Goal: Task Accomplishment & Management: Complete application form

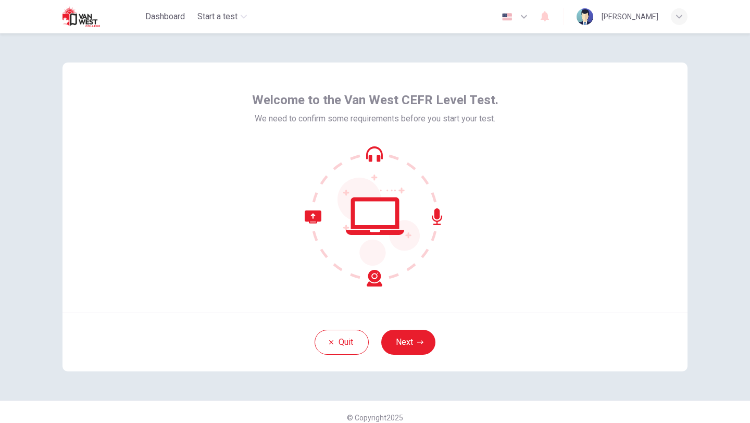
click at [507, 74] on div "Welcome to the Van West CEFR Level Test. We need to confirm some requirements b…" at bounding box center [374, 187] width 625 height 250
click at [406, 344] on button "Next" at bounding box center [408, 342] width 54 height 25
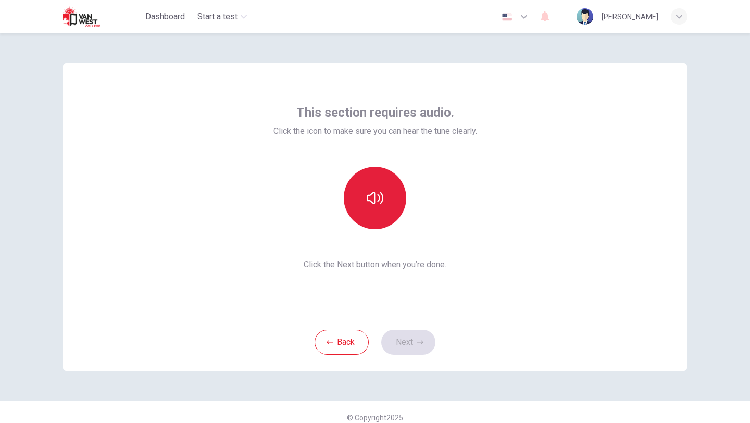
click at [373, 214] on button "button" at bounding box center [375, 198] width 62 height 62
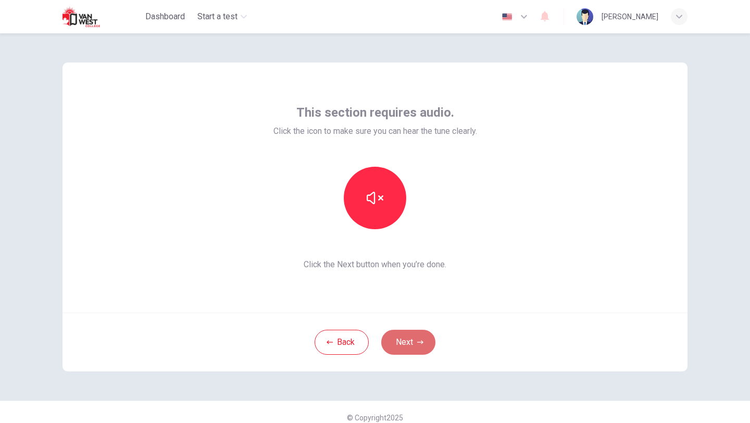
click at [411, 340] on button "Next" at bounding box center [408, 342] width 54 height 25
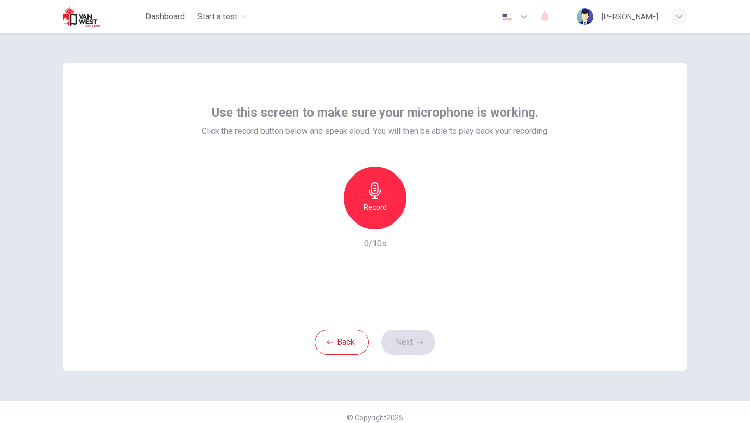
click at [375, 196] on icon "button" at bounding box center [375, 190] width 12 height 17
click at [388, 216] on div "Stop" at bounding box center [375, 198] width 62 height 62
click at [419, 221] on icon "button" at bounding box center [423, 221] width 10 height 10
click at [411, 341] on button "Next" at bounding box center [408, 342] width 54 height 25
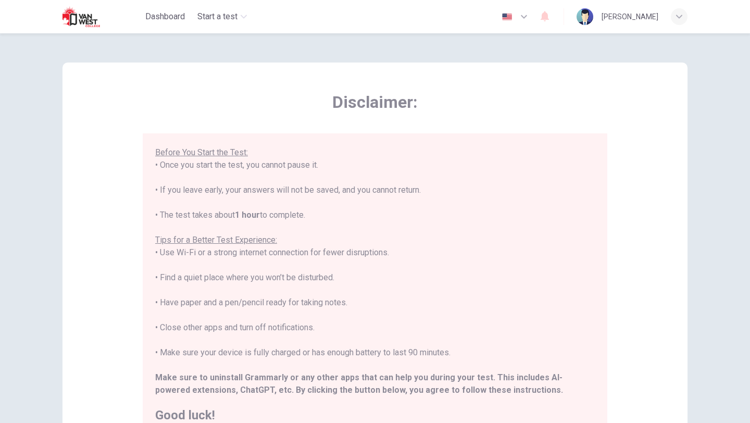
scroll to position [156, 0]
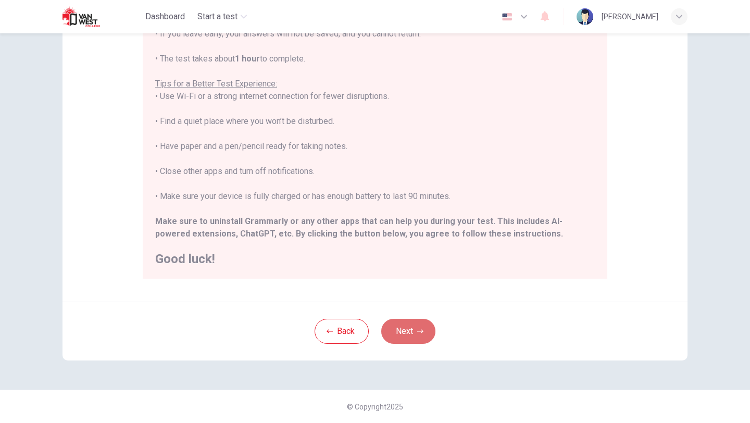
click at [407, 333] on button "Next" at bounding box center [408, 331] width 54 height 25
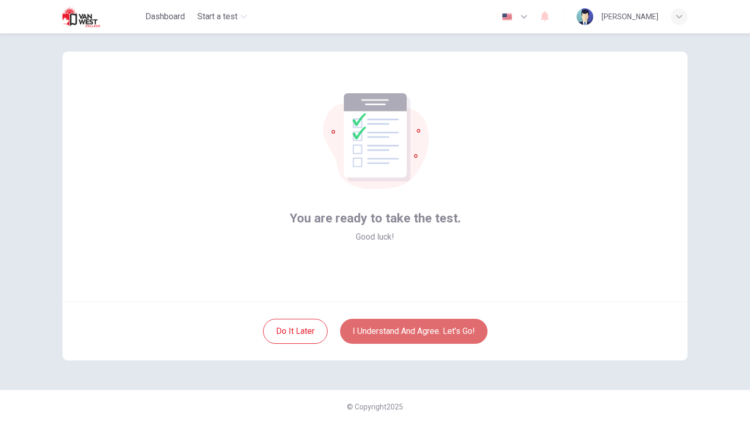
click at [430, 333] on button "I understand and agree. Let’s go!" at bounding box center [413, 331] width 147 height 25
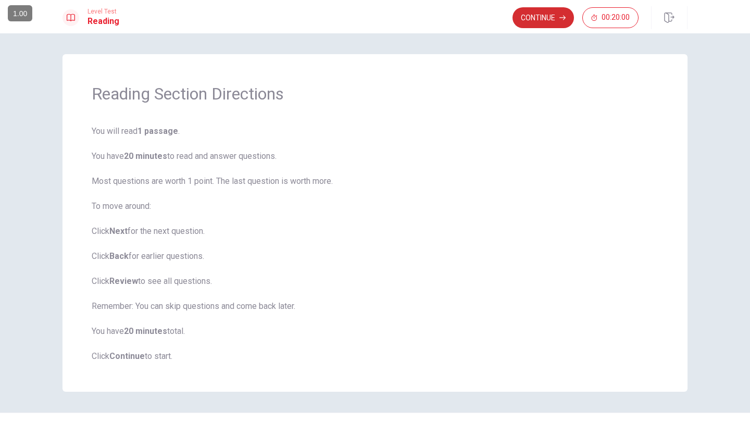
click at [540, 19] on button "Continue" at bounding box center [542, 17] width 61 height 21
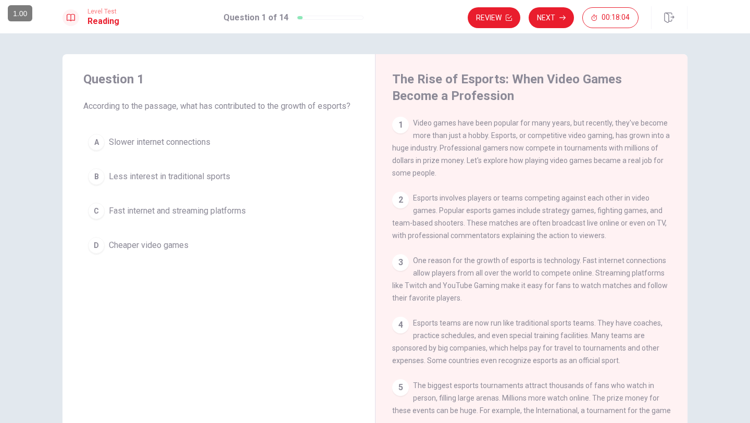
click at [187, 217] on span "Fast internet and streaming platforms" at bounding box center [177, 211] width 137 height 12
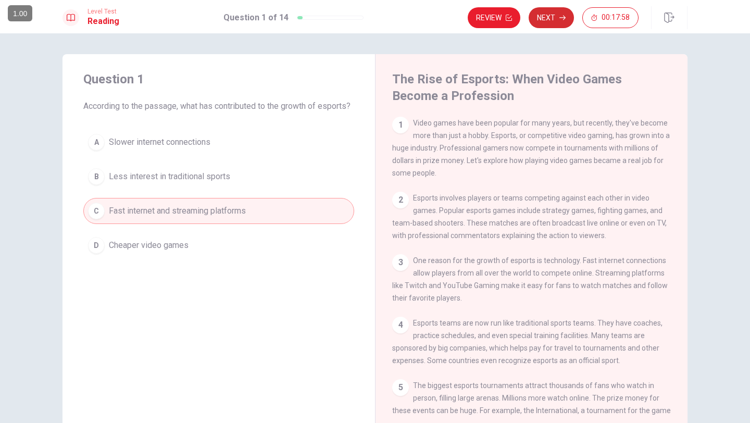
click at [558, 18] on button "Next" at bounding box center [550, 17] width 45 height 21
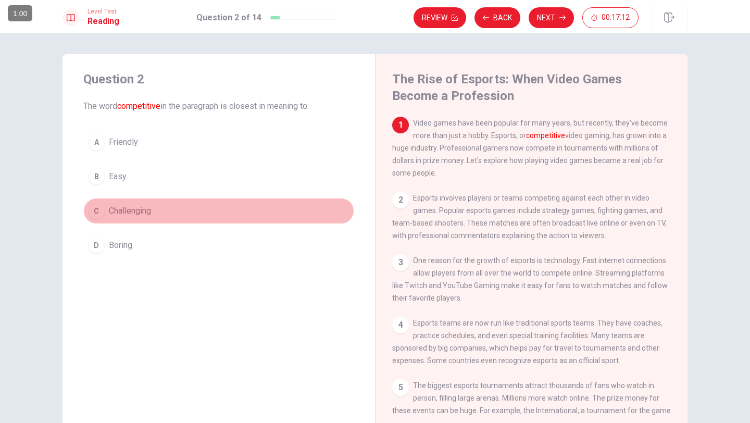
click at [98, 211] on div "C" at bounding box center [96, 211] width 17 height 17
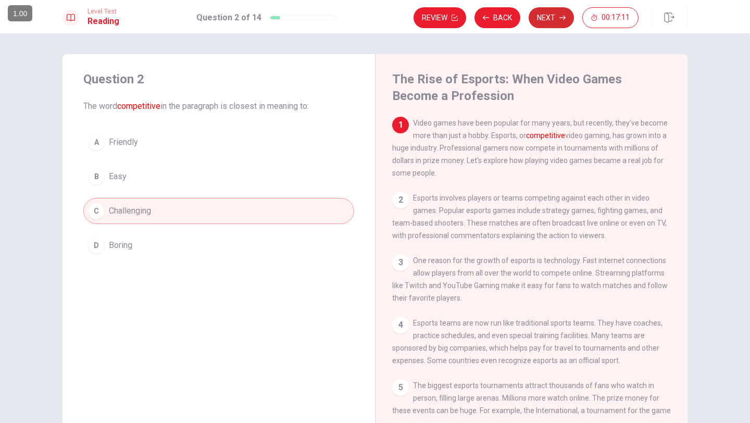
click at [563, 14] on button "Next" at bounding box center [550, 17] width 45 height 21
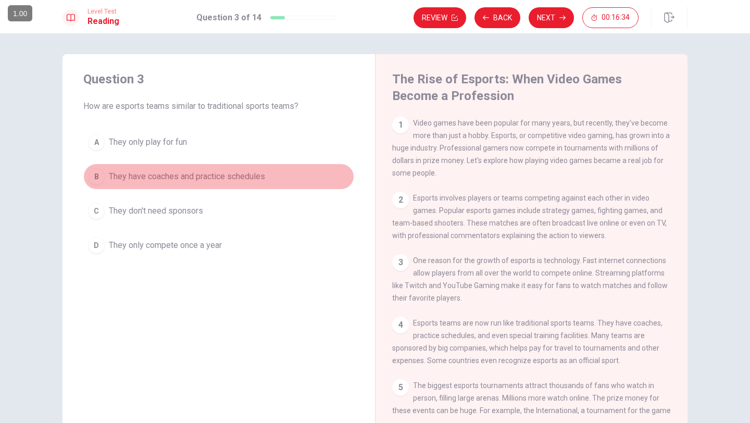
click at [246, 180] on span "They have coaches and practice schedules" at bounding box center [187, 176] width 156 height 12
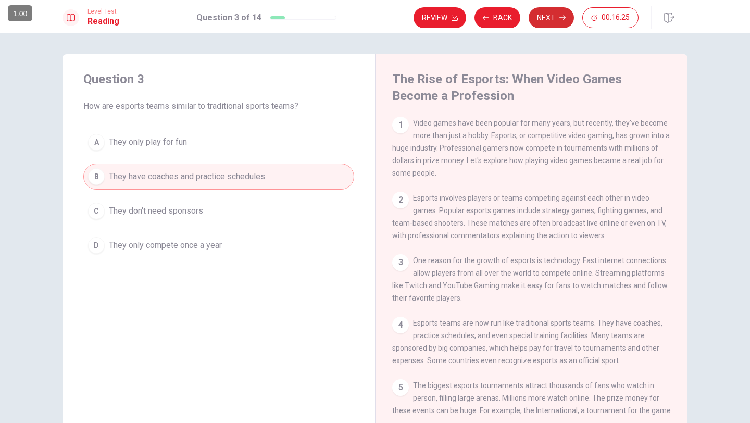
click at [541, 22] on button "Next" at bounding box center [550, 17] width 45 height 21
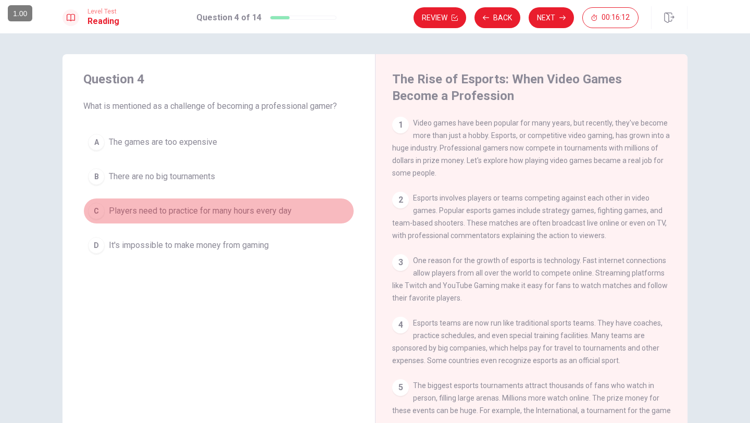
click at [231, 213] on span "Players need to practice for many hours every day" at bounding box center [200, 211] width 183 height 12
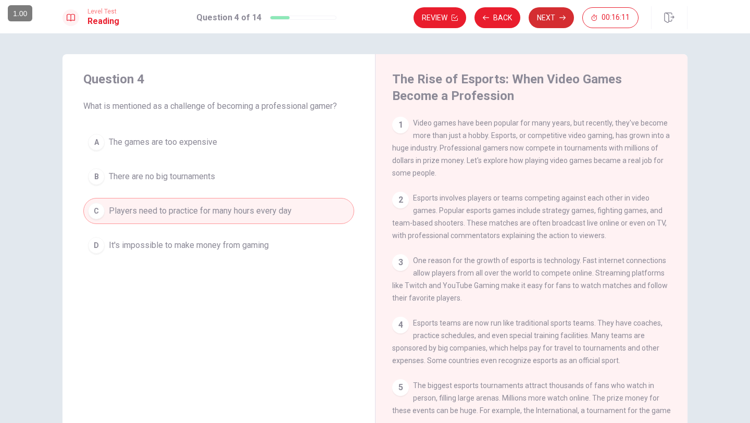
click at [549, 20] on button "Next" at bounding box center [550, 17] width 45 height 21
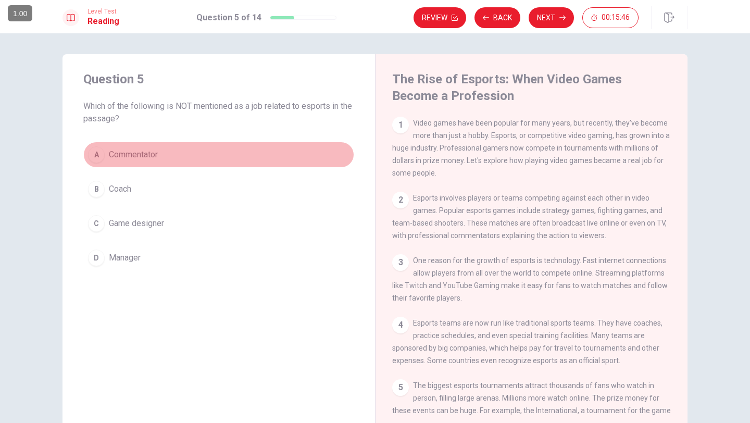
click at [130, 153] on span "Commentator" at bounding box center [133, 154] width 49 height 12
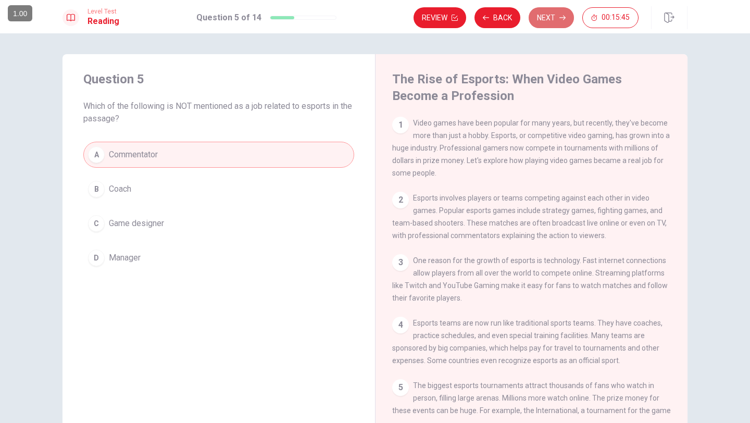
click at [558, 16] on button "Next" at bounding box center [550, 17] width 45 height 21
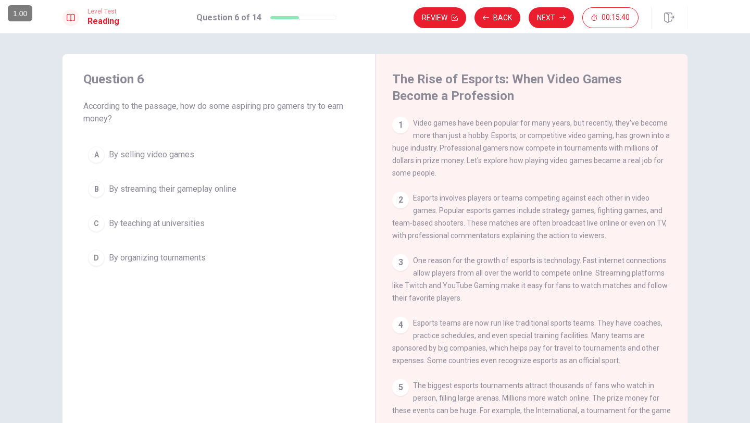
click at [298, 232] on button "C By teaching at universities" at bounding box center [218, 223] width 271 height 26
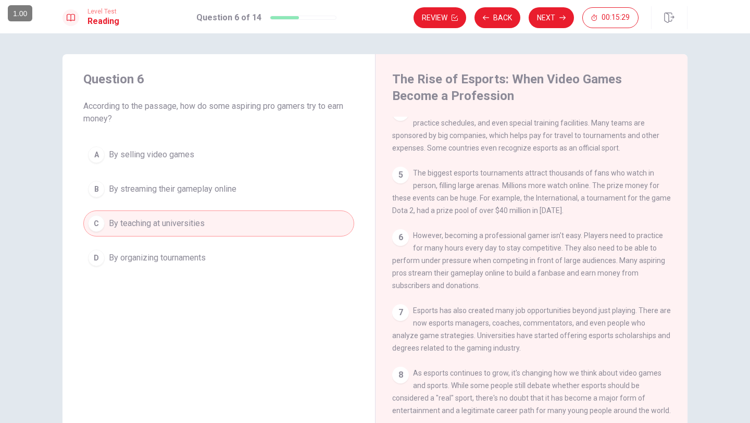
scroll to position [211, 0]
click at [183, 195] on span "By streaming their gameplay online" at bounding box center [173, 189] width 128 height 12
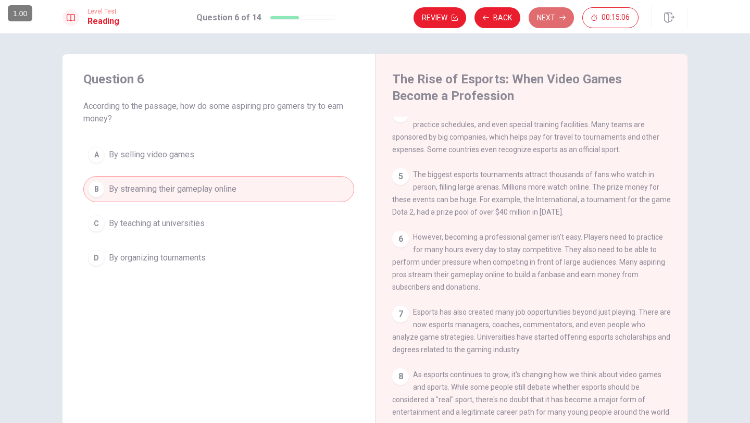
click at [555, 18] on button "Next" at bounding box center [550, 17] width 45 height 21
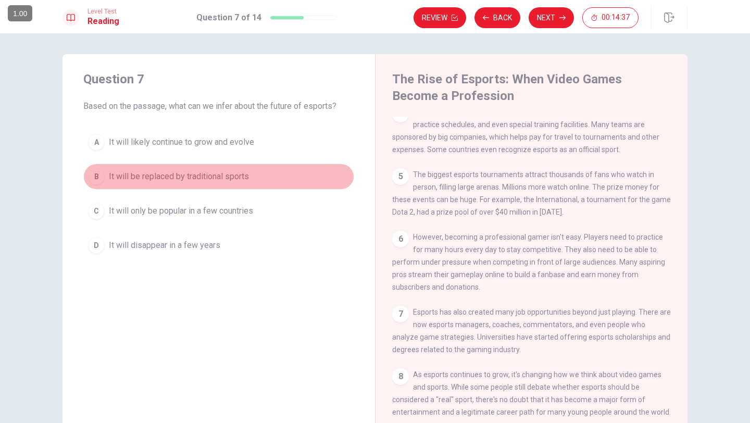
click at [213, 176] on span "It will be replaced by traditional sports" at bounding box center [179, 176] width 140 height 12
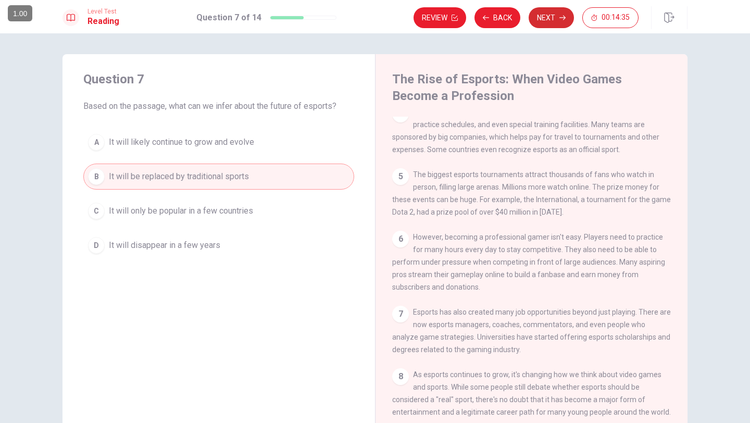
click at [542, 20] on button "Next" at bounding box center [550, 17] width 45 height 21
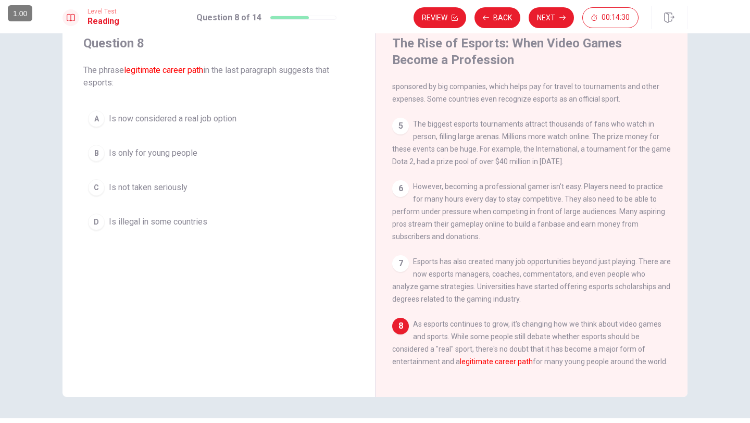
scroll to position [23, 0]
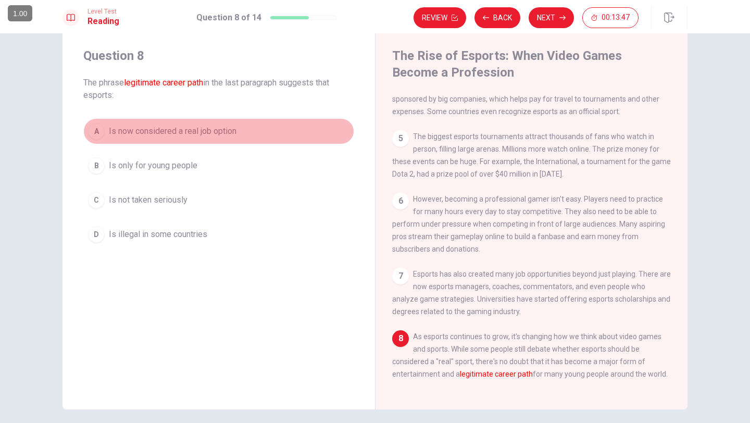
click at [213, 134] on span "Is now considered a real job option" at bounding box center [173, 131] width 128 height 12
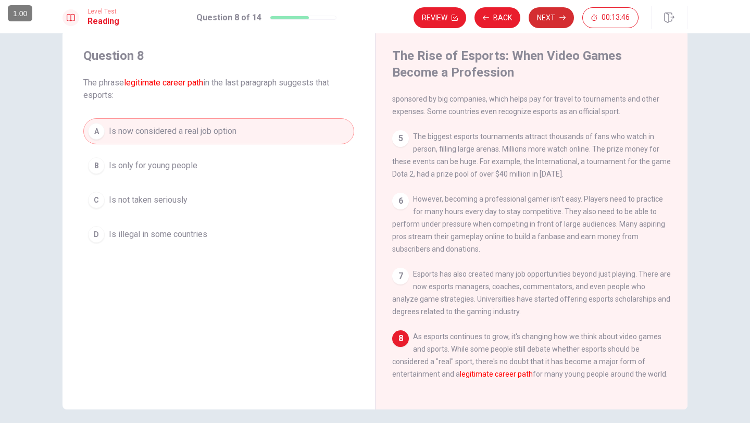
click at [555, 18] on button "Next" at bounding box center [550, 17] width 45 height 21
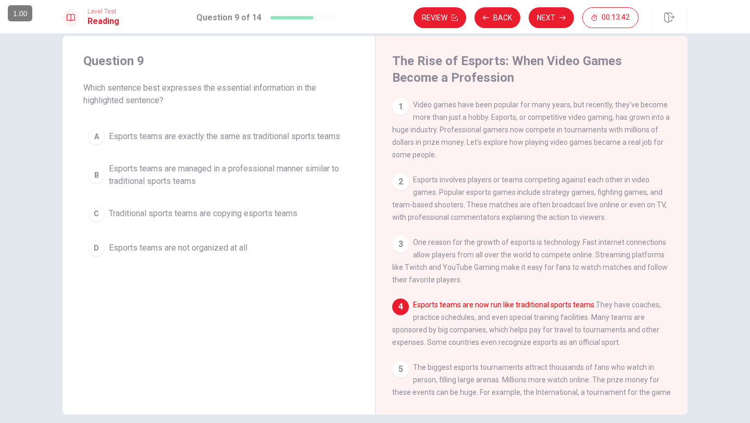
scroll to position [13, 0]
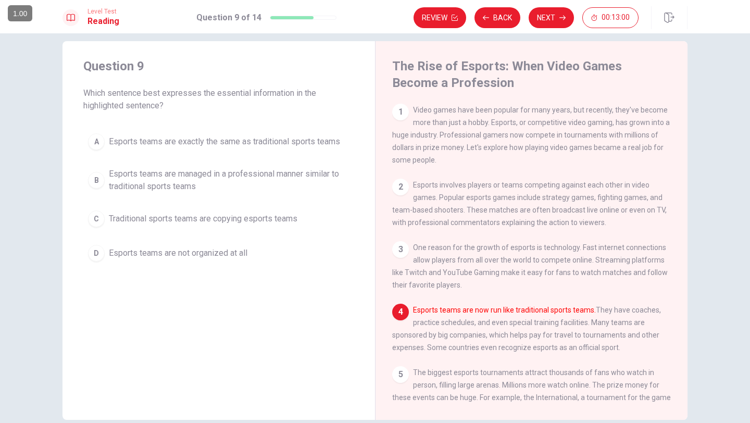
click at [187, 136] on span "Esports teams are exactly the same as traditional sports teams" at bounding box center [224, 141] width 231 height 12
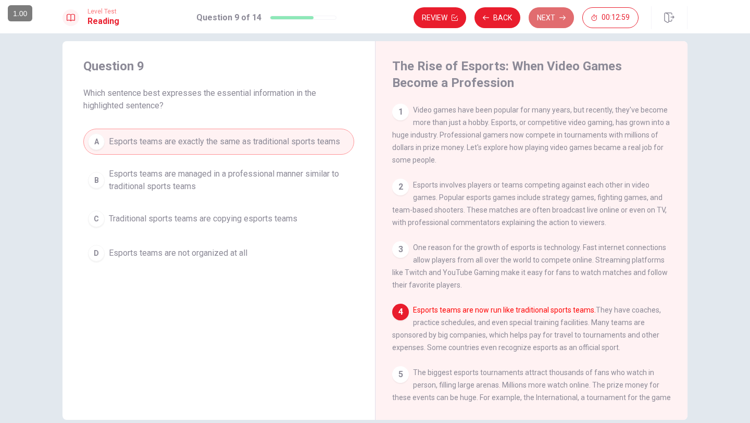
click at [552, 21] on button "Next" at bounding box center [550, 17] width 45 height 21
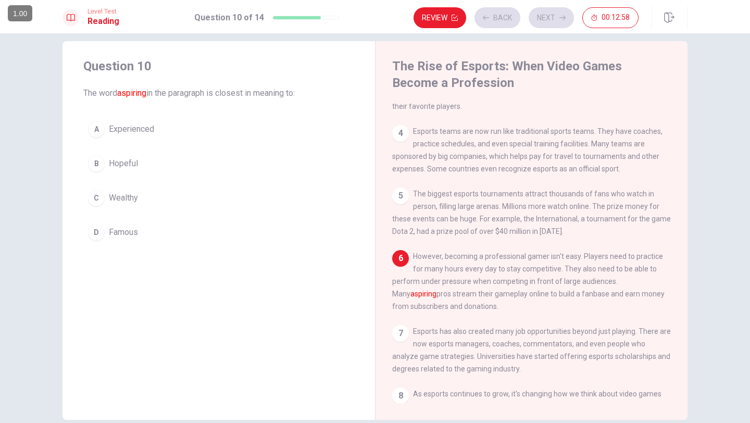
scroll to position [206, 0]
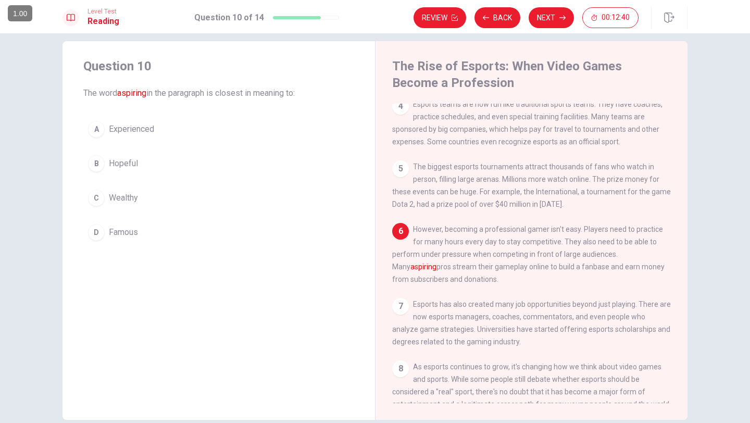
click at [115, 235] on span "Famous" at bounding box center [123, 232] width 29 height 12
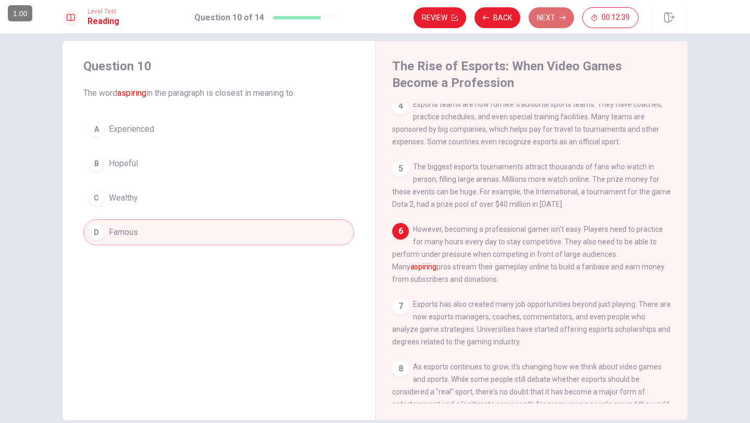
click at [548, 20] on button "Next" at bounding box center [550, 17] width 45 height 21
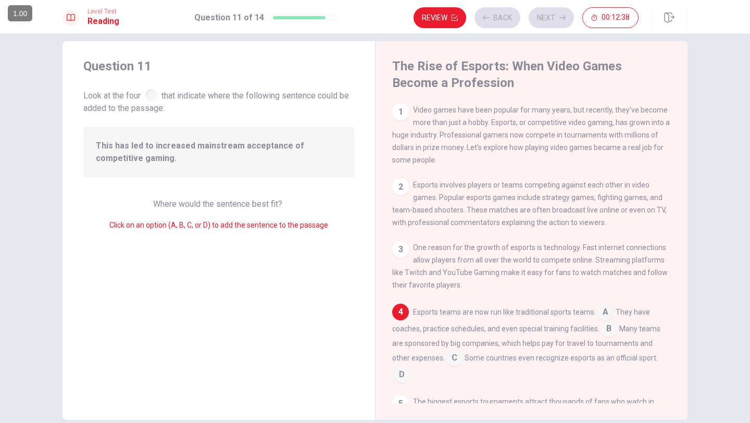
scroll to position [74, 0]
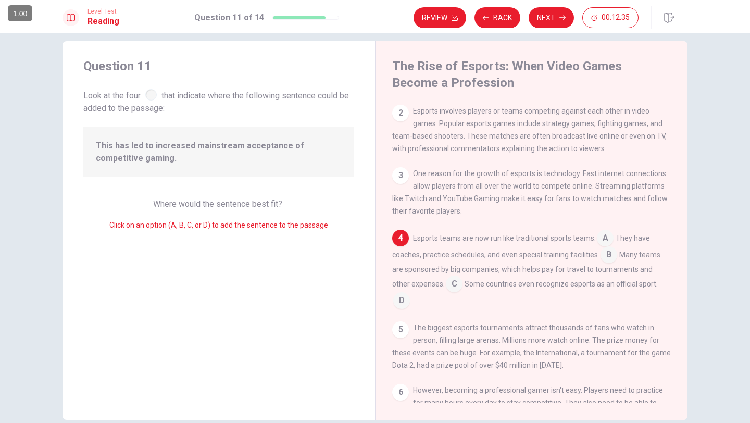
click at [155, 96] on div at bounding box center [150, 94] width 11 height 11
click at [403, 178] on div "3" at bounding box center [400, 175] width 17 height 17
click at [398, 182] on div "3" at bounding box center [400, 175] width 17 height 17
click at [400, 121] on div "2" at bounding box center [400, 113] width 17 height 17
click at [400, 116] on div "2" at bounding box center [400, 113] width 17 height 17
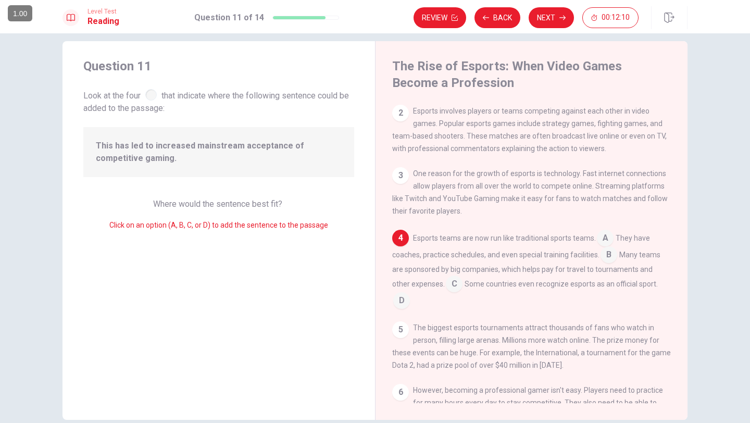
click at [410, 293] on input at bounding box center [401, 301] width 17 height 17
click at [609, 247] on input at bounding box center [605, 239] width 17 height 17
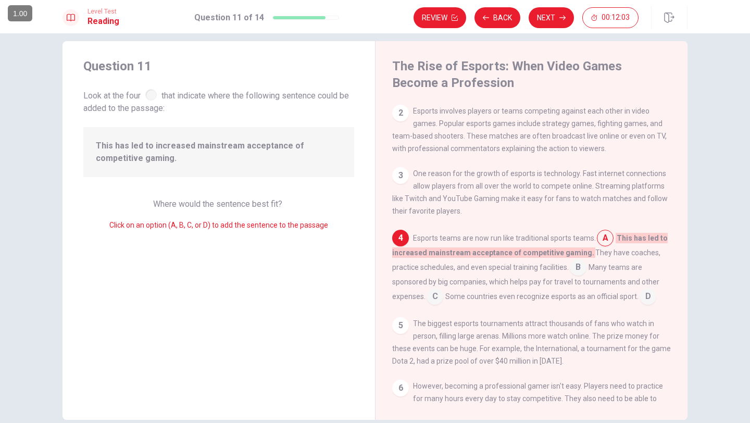
click at [585, 275] on input at bounding box center [578, 268] width 17 height 17
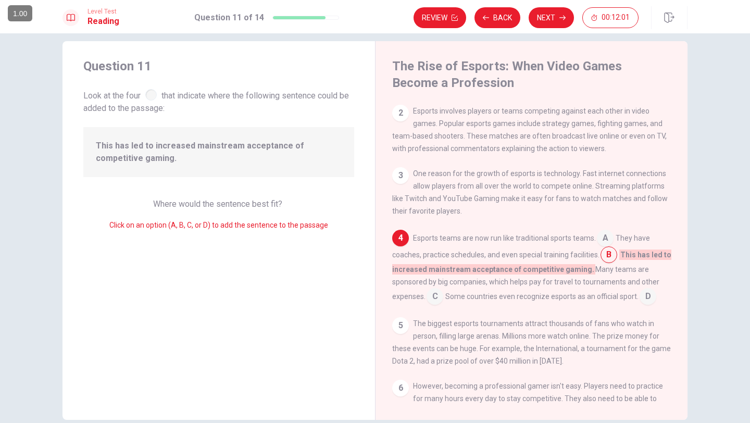
click at [647, 301] on input at bounding box center [647, 297] width 17 height 17
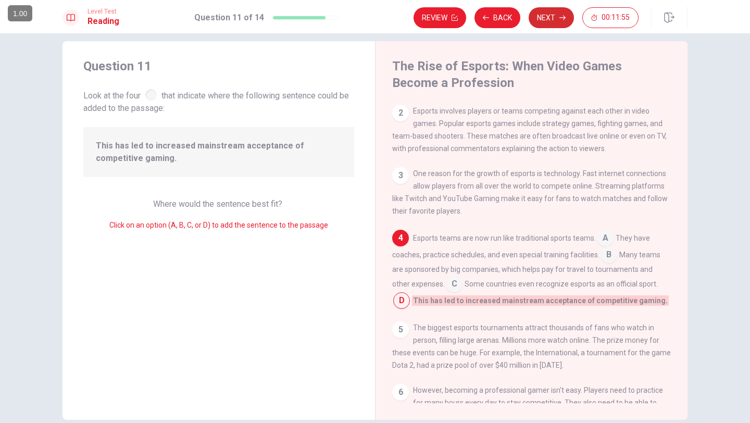
click at [549, 14] on button "Next" at bounding box center [550, 17] width 45 height 21
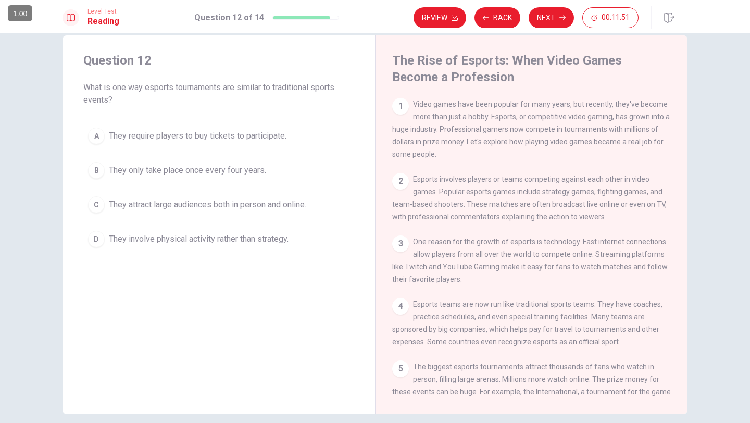
scroll to position [18, 0]
click at [396, 187] on div "2" at bounding box center [400, 181] width 17 height 17
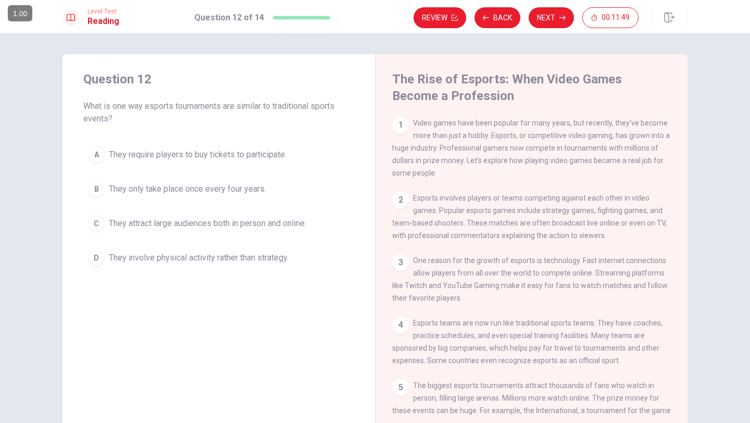
scroll to position [2, 0]
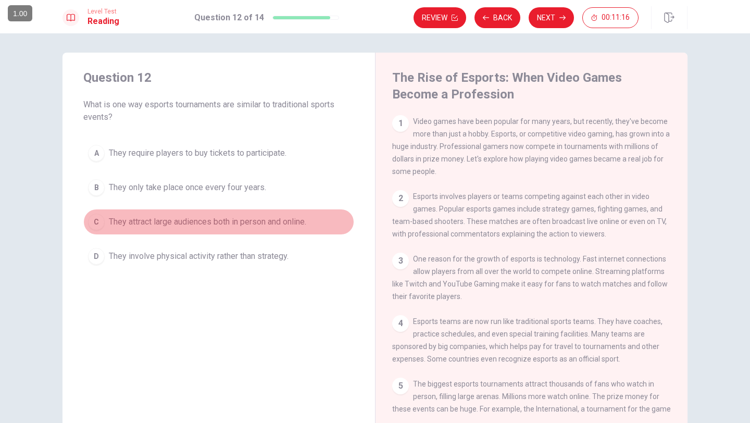
click at [304, 223] on span "They attract large audiences both in person and online." at bounding box center [207, 222] width 197 height 12
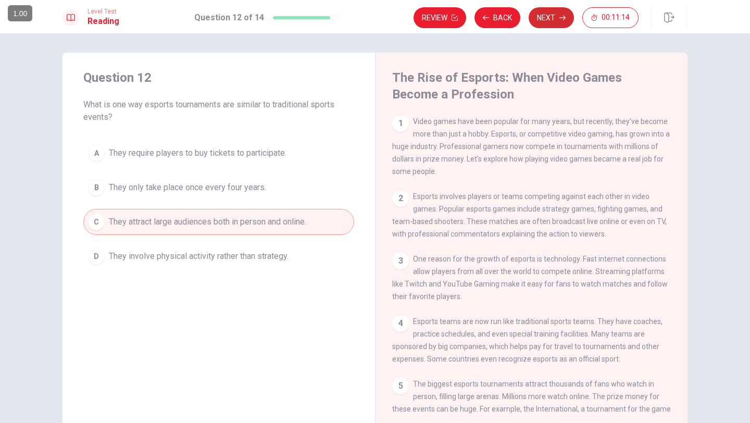
click at [548, 21] on button "Next" at bounding box center [550, 17] width 45 height 21
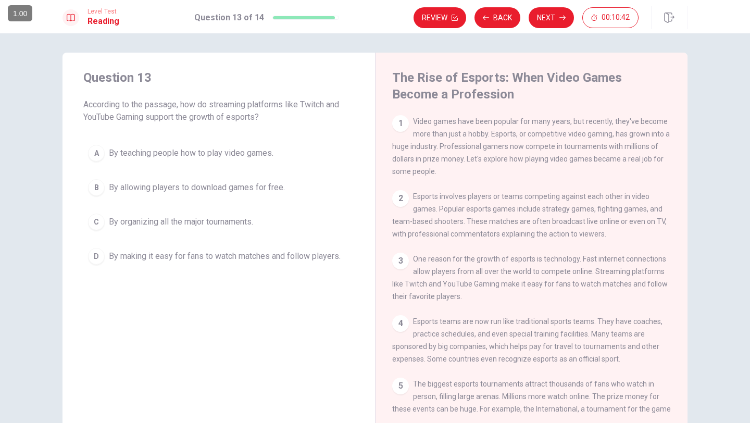
click at [253, 226] on span "By organizing all the major tournaments." at bounding box center [181, 222] width 144 height 12
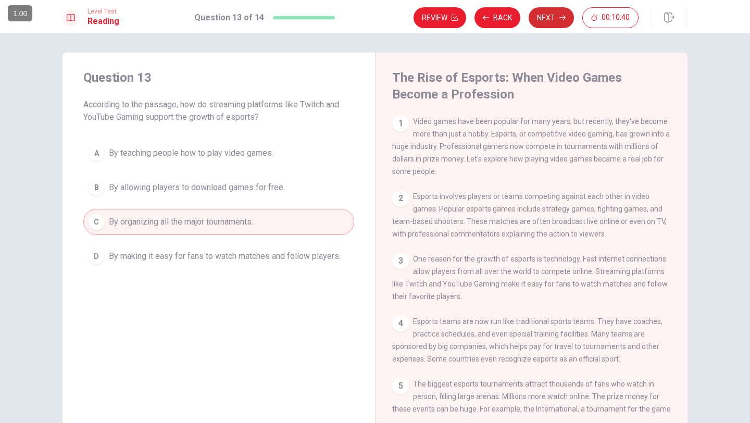
click at [564, 15] on icon "button" at bounding box center [562, 18] width 6 height 6
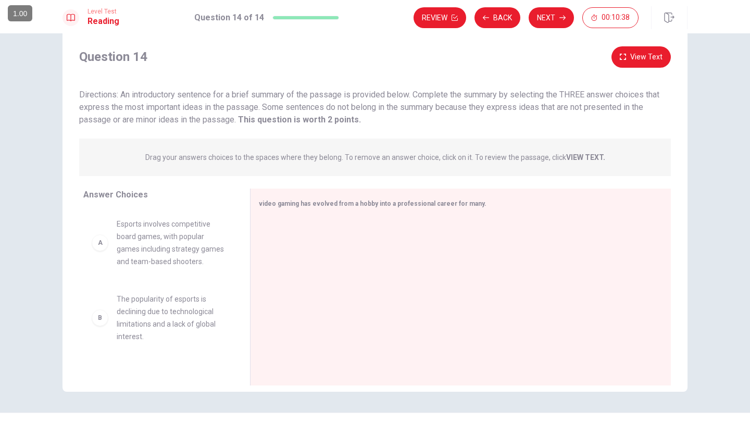
scroll to position [24, 0]
click at [102, 322] on div "B" at bounding box center [100, 318] width 17 height 17
click at [405, 200] on span "video gaming has evolved from a hobby into a professional career for many." at bounding box center [373, 203] width 228 height 7
click at [497, 214] on div "video gaming has evolved from a hobby into a professional career for many." at bounding box center [460, 287] width 421 height 197
drag, startPoint x: 479, startPoint y: 206, endPoint x: 469, endPoint y: 206, distance: 10.4
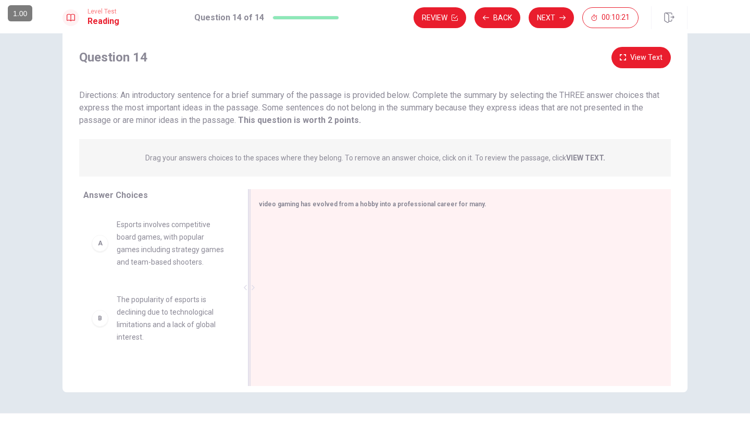
click at [479, 206] on div "video gaming has evolved from a hobby into a professional career for many." at bounding box center [454, 203] width 391 height 13
click at [467, 206] on span "video gaming has evolved from a hobby into a professional career for many." at bounding box center [373, 203] width 228 height 7
click at [411, 164] on div "Drag your answers choices to the spaces where they belong. To remove an answer …" at bounding box center [374, 157] width 591 height 37
click at [171, 238] on span "Esports involves competitive board games, with popular games including strategy…" at bounding box center [171, 243] width 108 height 50
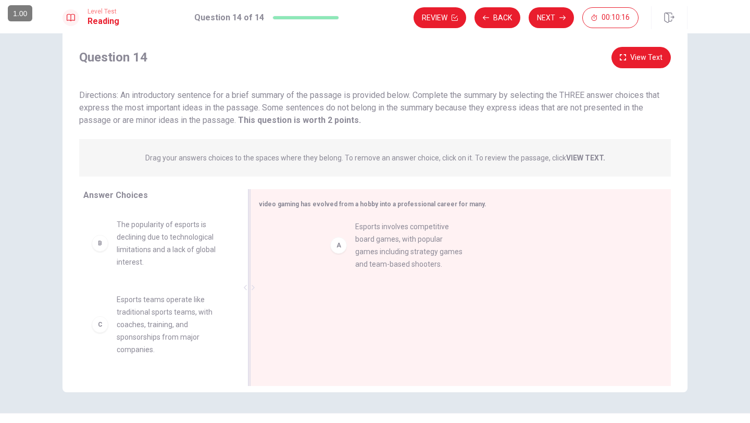
drag, startPoint x: 105, startPoint y: 250, endPoint x: 347, endPoint y: 252, distance: 241.6
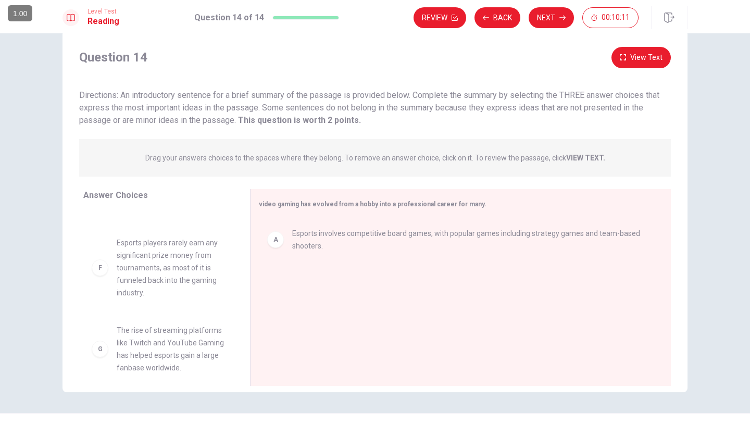
scroll to position [306, 0]
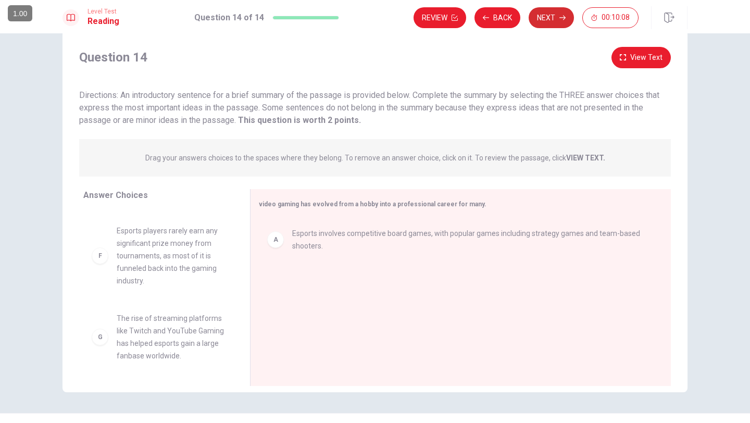
click at [563, 21] on button "Next" at bounding box center [550, 17] width 45 height 21
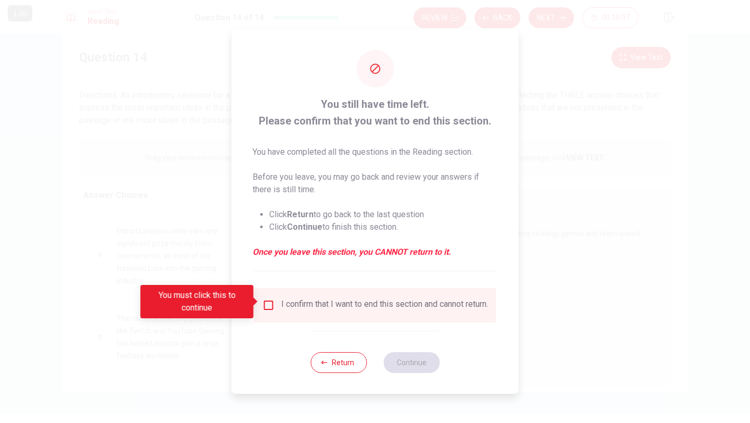
click at [294, 300] on div "I confirm that I want to end this section and cannot return." at bounding box center [384, 305] width 207 height 12
click at [267, 303] on input "You must click this to continue" at bounding box center [268, 305] width 12 height 12
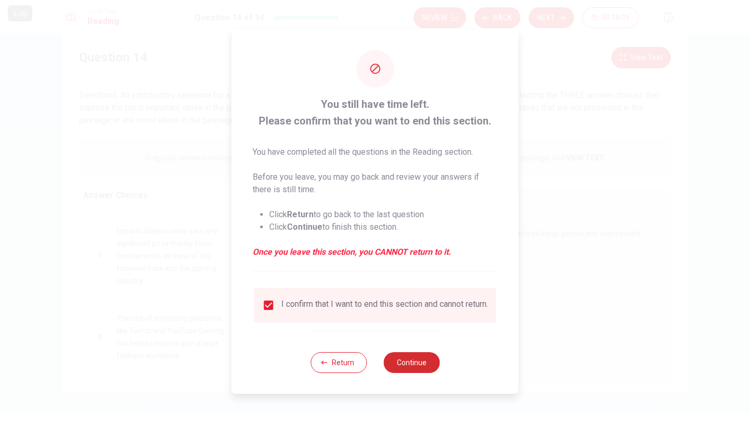
click at [417, 363] on button "Continue" at bounding box center [411, 362] width 56 height 21
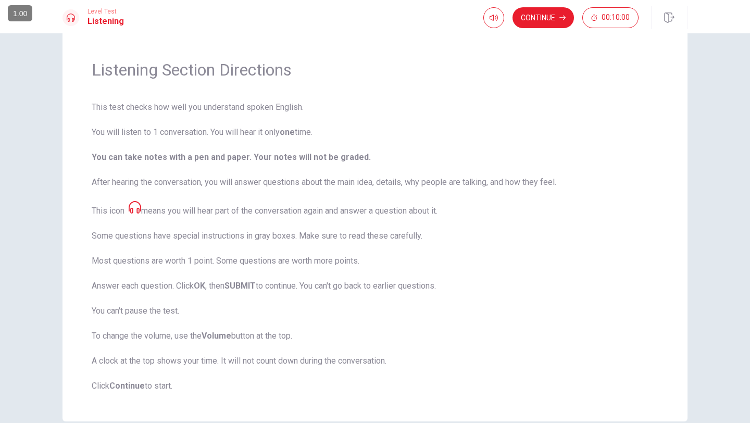
scroll to position [76, 0]
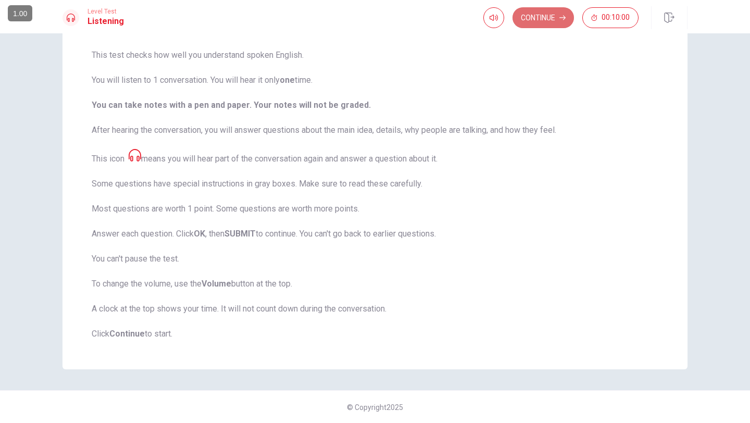
click at [537, 22] on button "Continue" at bounding box center [542, 17] width 61 height 21
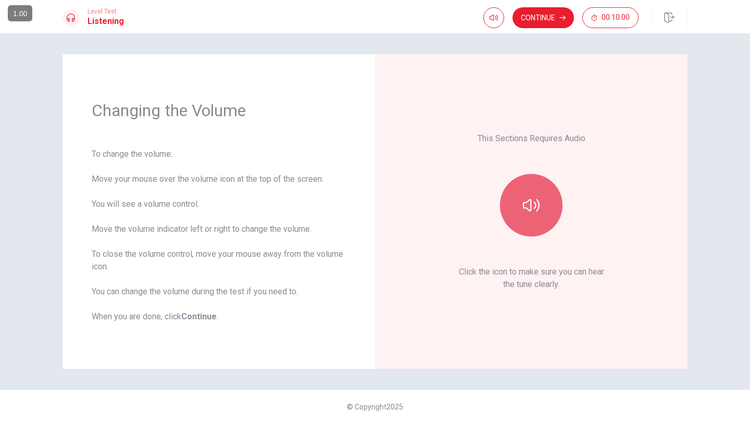
click at [513, 216] on button "button" at bounding box center [531, 205] width 62 height 62
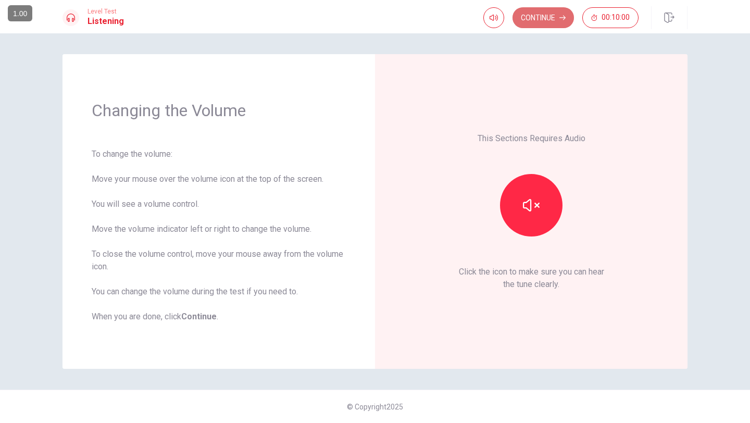
click at [550, 18] on button "Continue" at bounding box center [542, 17] width 61 height 21
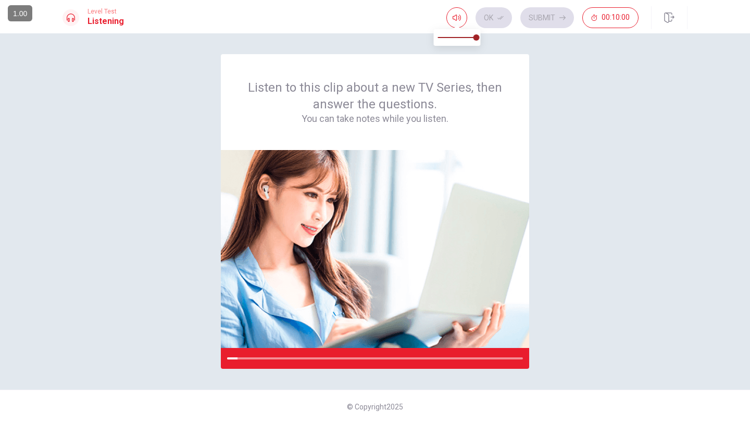
click at [453, 6] on div "Ok Submit 00:10:00" at bounding box center [566, 17] width 241 height 23
click at [457, 13] on button "button" at bounding box center [456, 17] width 21 height 21
click at [549, 99] on div "Listen to this clip about a new TV Series, then answer the questions. You can t…" at bounding box center [374, 211] width 625 height 314
click at [369, 281] on img at bounding box center [375, 249] width 308 height 198
click at [457, 18] on icon "button" at bounding box center [456, 18] width 8 height 8
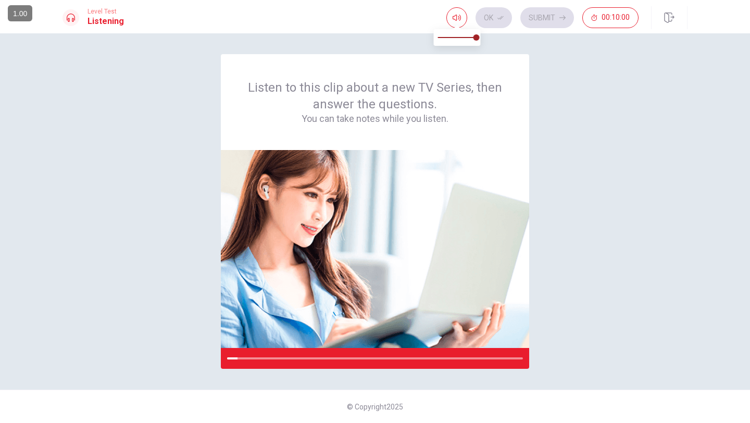
click at [531, 54] on div "Listen to this clip about a new TV Series, then answer the questions. You can t…" at bounding box center [374, 211] width 625 height 314
click at [432, 270] on img at bounding box center [375, 249] width 308 height 198
click at [451, 12] on button "button" at bounding box center [456, 17] width 21 height 21
click at [472, 85] on div "Listen to this clip about a new TV Series, then answer the questions. You can t…" at bounding box center [375, 102] width 258 height 46
click at [335, 341] on img at bounding box center [375, 249] width 308 height 198
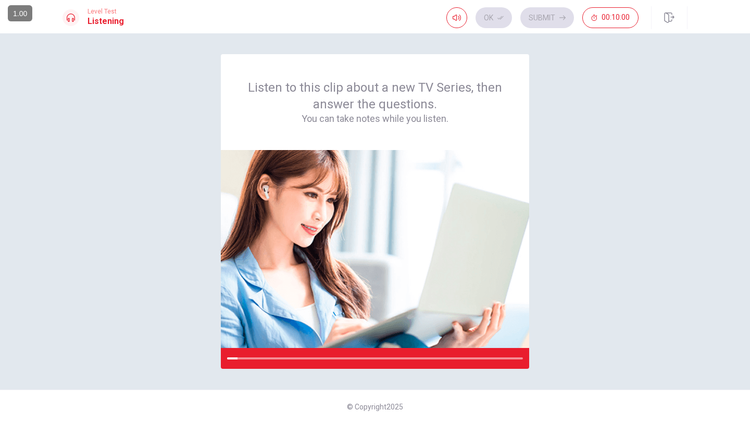
click at [71, 18] on icon at bounding box center [71, 18] width 8 height 8
click at [100, 24] on h1 "Listening" at bounding box center [105, 21] width 36 height 12
click at [305, 165] on img at bounding box center [375, 249] width 308 height 198
click at [497, 21] on div "Ok Submit 00:10:00" at bounding box center [542, 17] width 192 height 21
click at [613, 17] on span "00:10:00" at bounding box center [615, 18] width 28 height 8
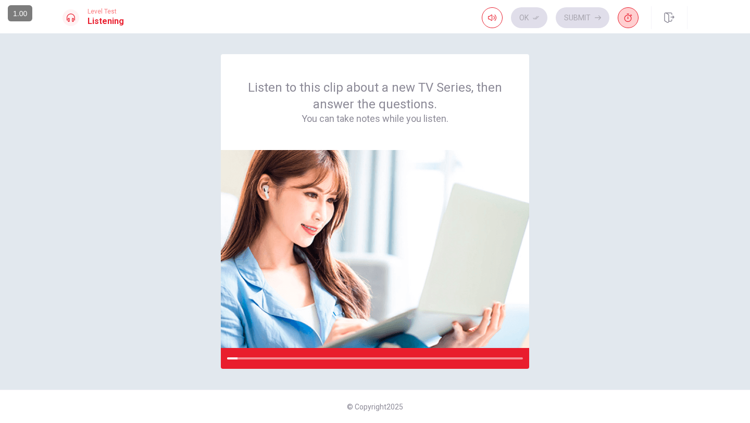
click at [635, 20] on button "button" at bounding box center [627, 17] width 21 height 21
click at [453, 19] on icon "button" at bounding box center [456, 18] width 8 height 6
click at [457, 19] on icon "button" at bounding box center [456, 18] width 8 height 8
click at [382, 273] on img at bounding box center [375, 249] width 308 height 198
click at [431, 125] on div "Listen to this clip about a new TV Series, then answer the questions. You can t…" at bounding box center [375, 102] width 308 height 96
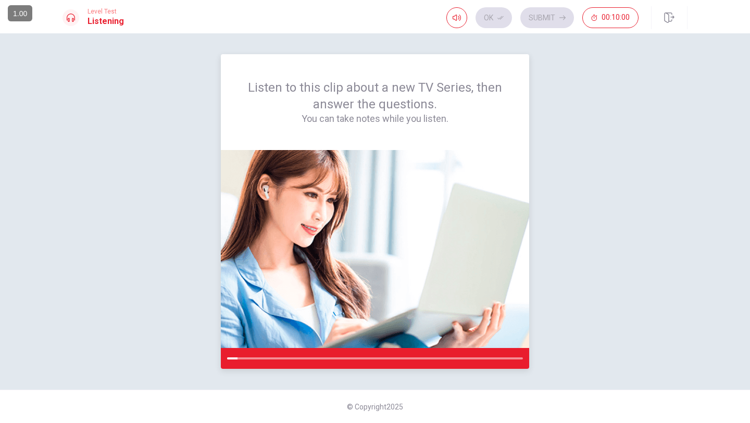
click at [405, 140] on div "Listen to this clip about a new TV Series, then answer the questions. You can t…" at bounding box center [375, 102] width 308 height 96
click at [349, 359] on div at bounding box center [375, 358] width 308 height 21
click at [557, 17] on div "Ok Submit 00:10:00" at bounding box center [542, 17] width 192 height 21
click at [476, 17] on div "Ok Submit 00:10:00" at bounding box center [542, 17] width 192 height 21
click at [477, 17] on div "Ok Submit 00:10:00" at bounding box center [542, 17] width 192 height 21
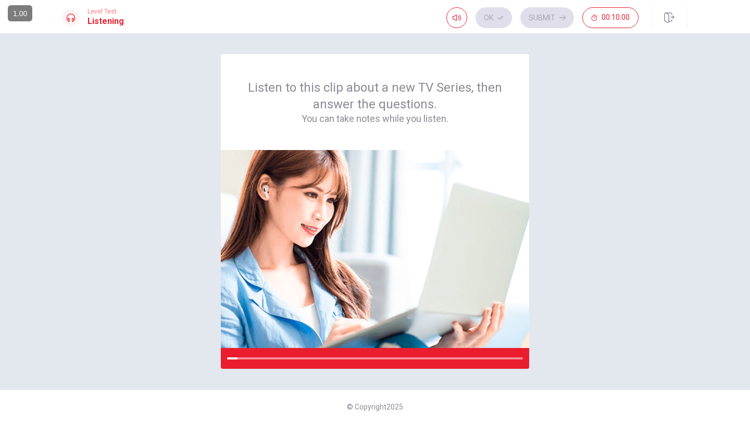
click at [477, 17] on div "Ok Submit 00:10:00" at bounding box center [542, 17] width 192 height 21
click at [454, 17] on icon "button" at bounding box center [456, 18] width 8 height 8
click at [264, 110] on div "Listen to this clip about a new TV Series, then answer the questions. You can t…" at bounding box center [375, 102] width 258 height 46
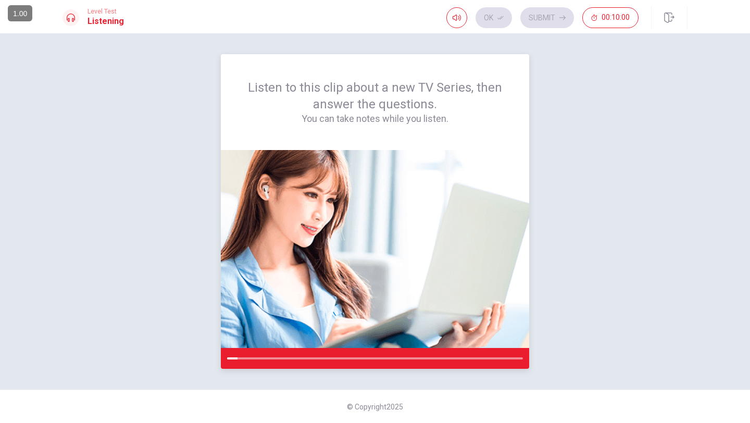
click at [264, 110] on div "Listen to this clip about a new TV Series, then answer the questions. You can t…" at bounding box center [375, 102] width 258 height 46
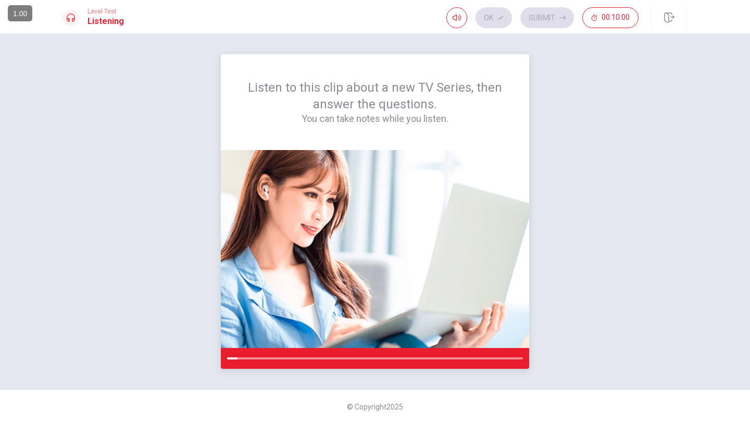
click at [264, 110] on div "Listen to this clip about a new TV Series, then answer the questions. You can t…" at bounding box center [375, 102] width 258 height 46
click at [375, 249] on img at bounding box center [375, 249] width 308 height 198
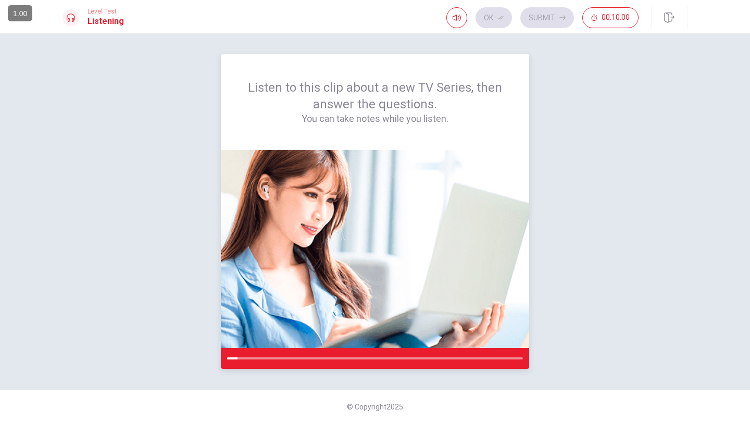
click at [260, 272] on img at bounding box center [375, 249] width 308 height 198
click at [422, 160] on img at bounding box center [375, 249] width 308 height 198
click at [245, 355] on div at bounding box center [375, 358] width 308 height 21
click at [238, 355] on div at bounding box center [375, 358] width 308 height 21
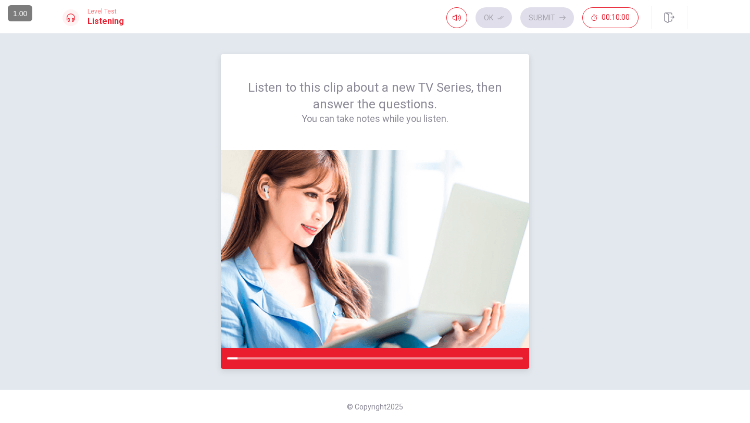
click at [238, 355] on div at bounding box center [375, 358] width 308 height 21
click at [426, 176] on img at bounding box center [375, 249] width 308 height 198
click at [438, 174] on img at bounding box center [375, 249] width 308 height 198
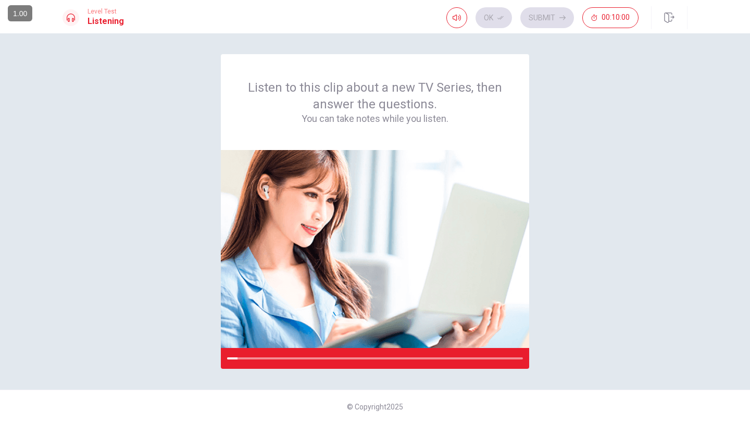
click at [489, 18] on div "Ok Submit 00:10:00" at bounding box center [542, 17] width 192 height 21
click at [462, 23] on button "button" at bounding box center [456, 17] width 21 height 21
click at [412, 183] on img at bounding box center [375, 249] width 308 height 198
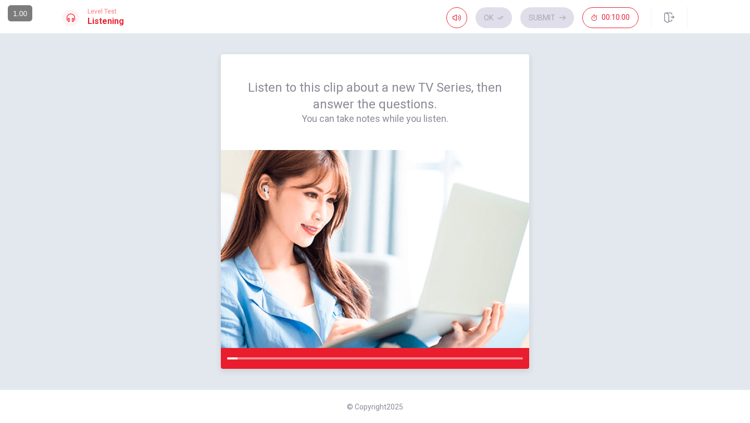
click at [412, 183] on img at bounding box center [375, 249] width 308 height 198
click at [414, 182] on img at bounding box center [375, 249] width 308 height 198
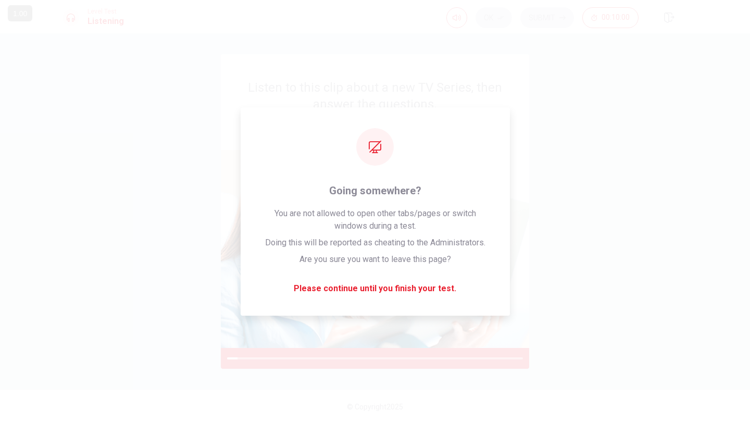
click at [582, 14] on div "Ok Submit 00:10:00" at bounding box center [542, 17] width 192 height 21
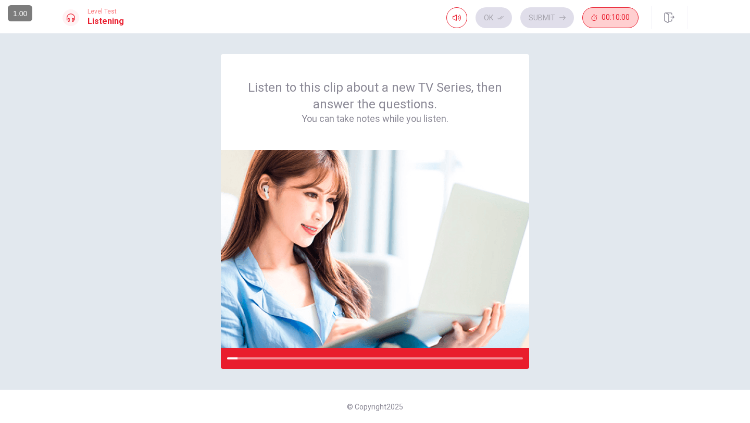
click at [607, 14] on span "00:10:00" at bounding box center [615, 18] width 28 height 8
click at [607, 14] on div "Ok Submit" at bounding box center [560, 17] width 157 height 21
click at [563, 32] on div "Level Test Listening Ok Submit" at bounding box center [375, 16] width 750 height 33
click at [563, 26] on div "Ok Submit" at bounding box center [560, 17] width 157 height 21
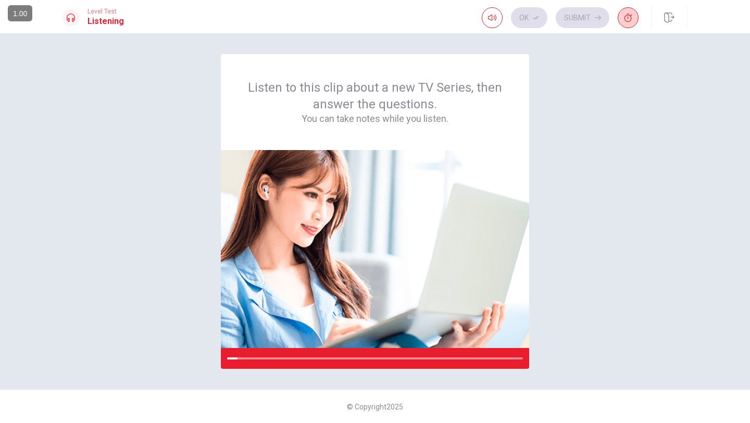
click at [569, 18] on div "Ok Submit" at bounding box center [560, 17] width 157 height 21
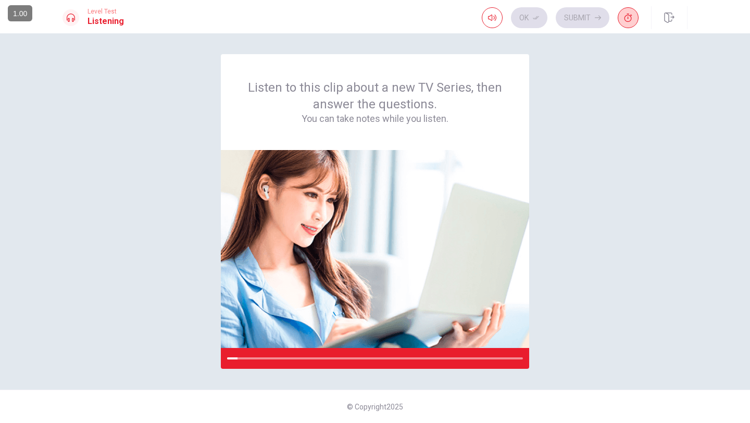
click at [569, 18] on div "Ok Submit" at bounding box center [560, 17] width 157 height 21
click at [367, 276] on img at bounding box center [375, 249] width 308 height 198
click at [343, 237] on img at bounding box center [375, 249] width 308 height 198
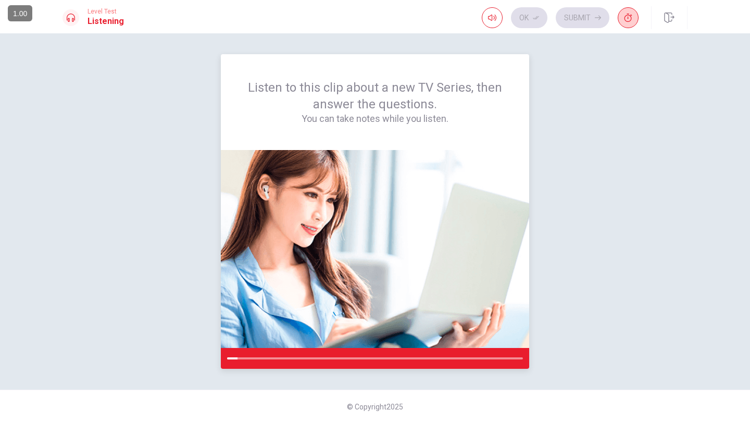
click at [343, 237] on img at bounding box center [375, 249] width 308 height 198
click at [500, 90] on div "Listen to this clip about a new TV Series, then answer the questions. You can t…" at bounding box center [375, 102] width 258 height 46
click at [594, 15] on div "Ok Submit" at bounding box center [560, 17] width 157 height 21
click at [632, 18] on button "button" at bounding box center [627, 17] width 21 height 21
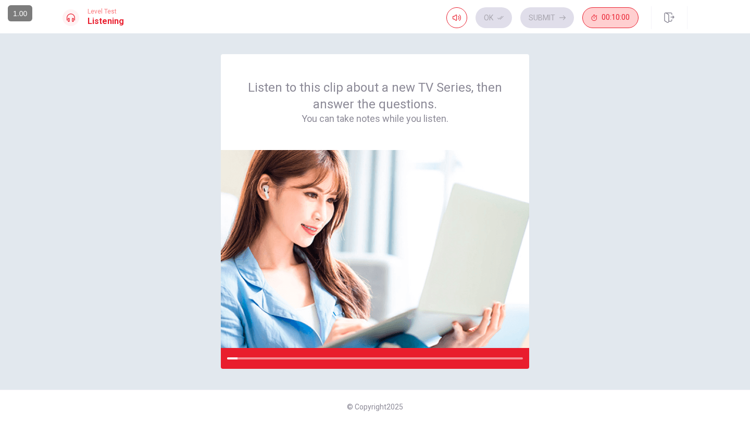
click at [610, 9] on button "00:10:00" at bounding box center [610, 17] width 56 height 21
click at [626, 14] on icon "button" at bounding box center [628, 18] width 8 height 8
click at [626, 14] on span "00:10:00" at bounding box center [615, 18] width 28 height 8
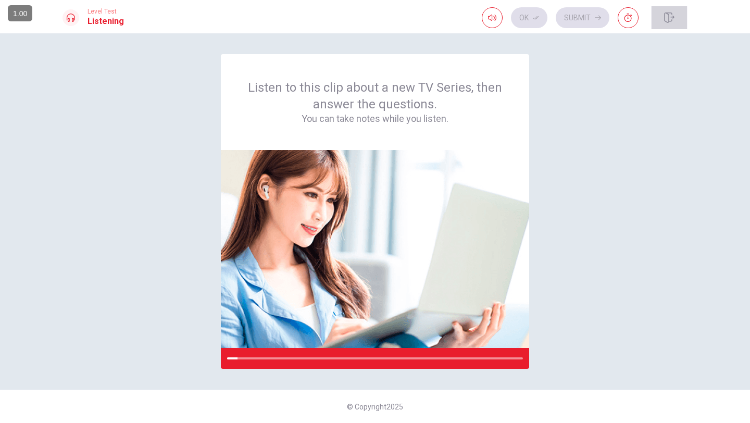
click at [658, 16] on button "button" at bounding box center [669, 17] width 36 height 23
click at [237, 242] on img at bounding box center [375, 249] width 308 height 198
click at [323, 360] on div at bounding box center [375, 358] width 308 height 21
click at [247, 87] on div "Listen to this clip about a new TV Series, then answer the questions. You can t…" at bounding box center [375, 102] width 258 height 46
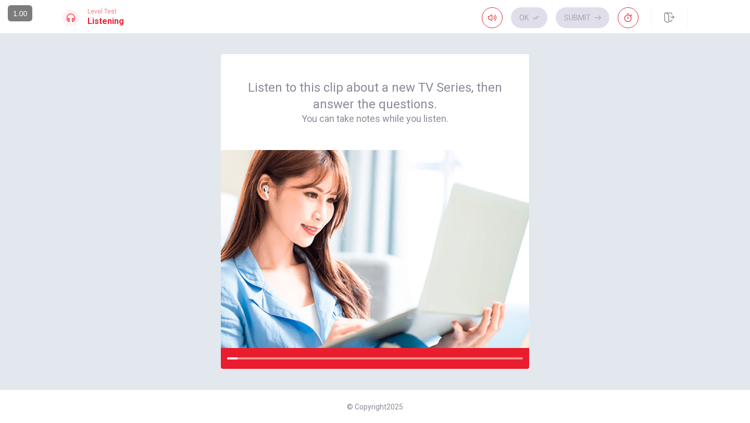
click at [76, 17] on div at bounding box center [70, 17] width 17 height 17
click at [103, 47] on div "Listen to this clip about a new TV Series, then answer the questions. You can t…" at bounding box center [375, 227] width 750 height 389
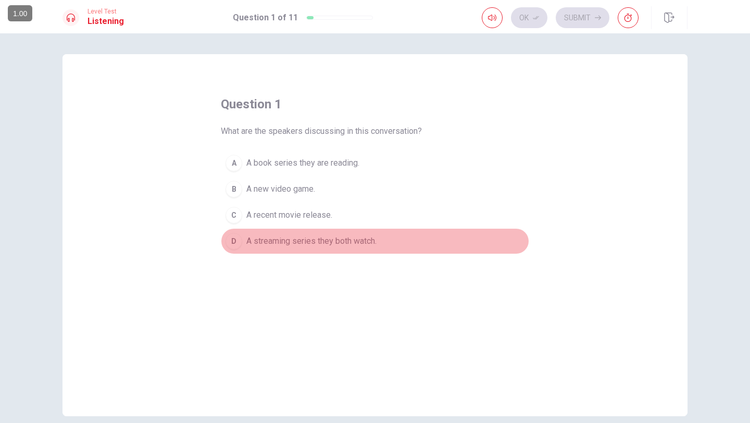
click at [344, 238] on span "A streaming series they both watch." at bounding box center [311, 241] width 130 height 12
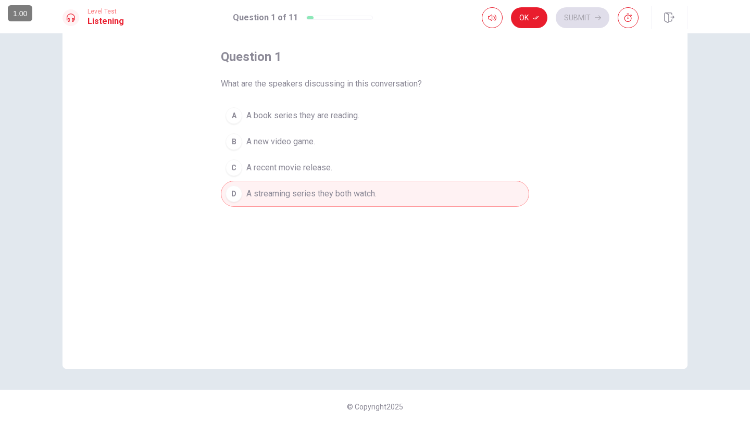
scroll to position [46, 0]
click at [442, 199] on button "D A streaming series they both watch." at bounding box center [375, 195] width 308 height 26
click at [524, 22] on button "Ok" at bounding box center [529, 17] width 36 height 21
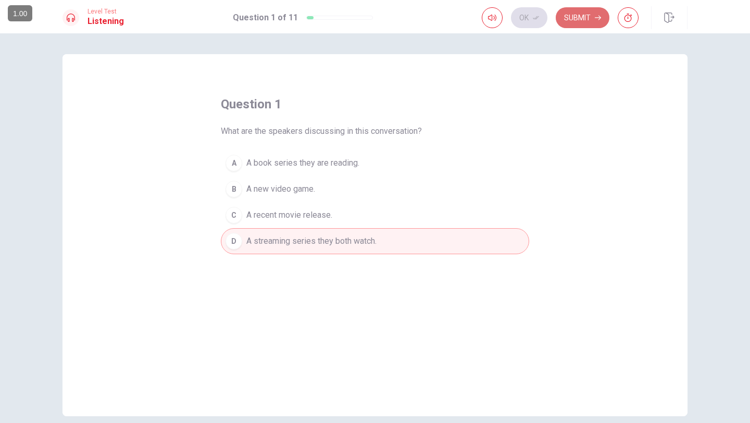
click at [580, 18] on button "Submit" at bounding box center [582, 17] width 54 height 21
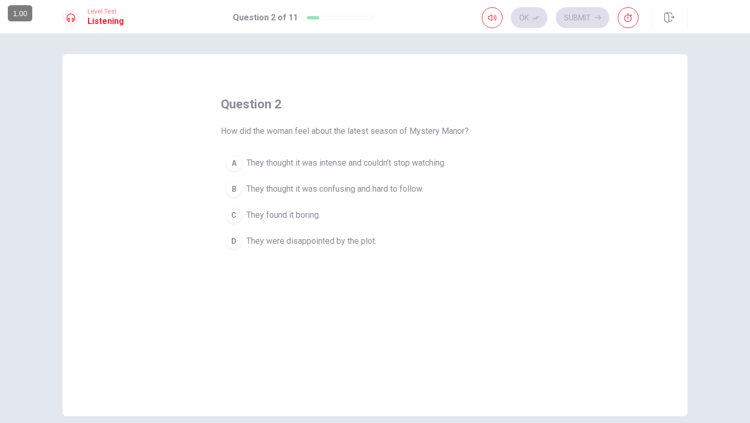
click at [264, 161] on span "They thought it was intense and couldn’t stop watching." at bounding box center [345, 163] width 199 height 12
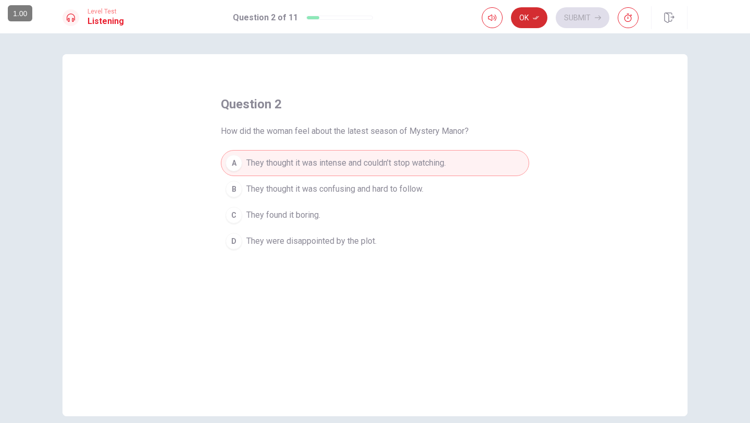
click at [529, 22] on button "Ok" at bounding box center [529, 17] width 36 height 21
click at [587, 23] on button "Submit" at bounding box center [582, 17] width 54 height 21
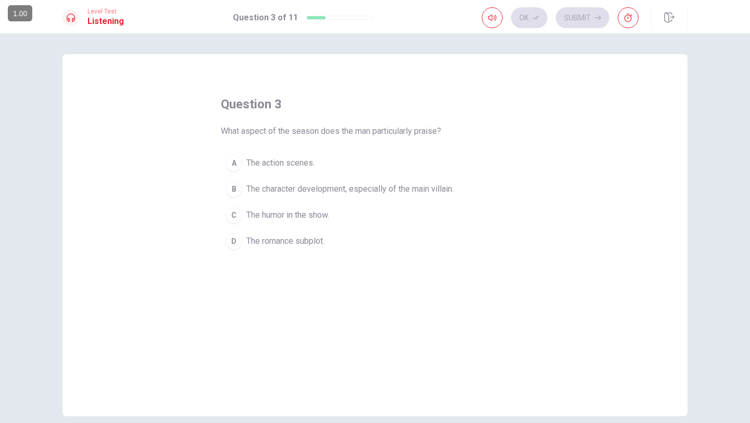
click at [298, 217] on span "The humor in the show." at bounding box center [287, 215] width 83 height 12
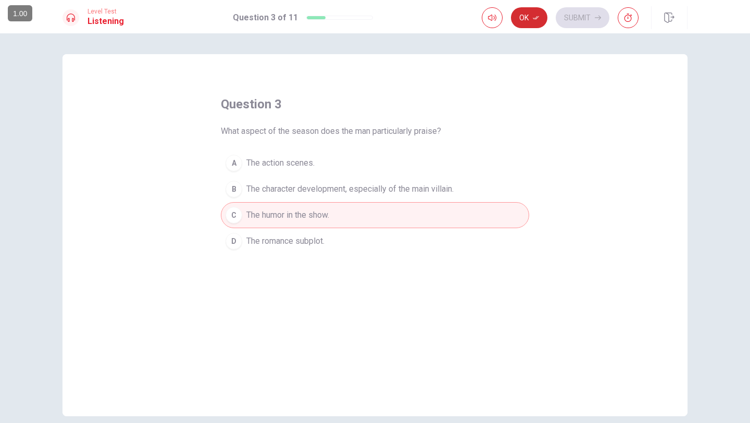
click at [527, 22] on button "Ok" at bounding box center [529, 17] width 36 height 21
click at [578, 16] on button "Submit" at bounding box center [582, 17] width 54 height 21
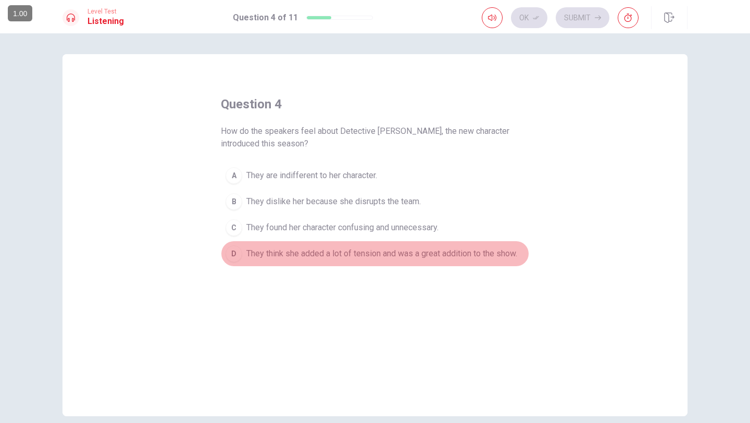
click at [443, 252] on span "They think she added a lot of tension and was a great addition to the show." at bounding box center [381, 253] width 271 height 12
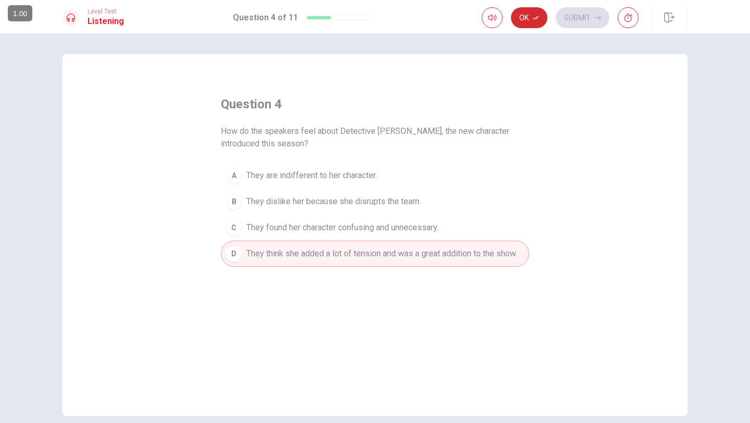
click at [533, 21] on button "Ok" at bounding box center [529, 17] width 36 height 21
click at [586, 15] on button "Submit" at bounding box center [582, 17] width 54 height 21
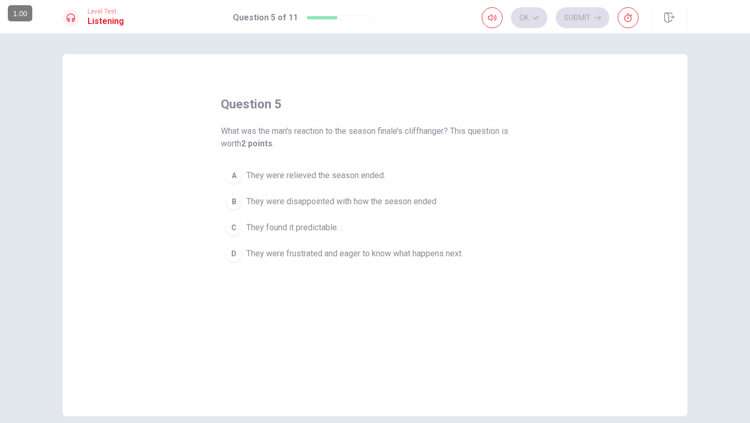
click at [441, 256] on span "They were frustrated and eager to know what happens next." at bounding box center [354, 253] width 217 height 12
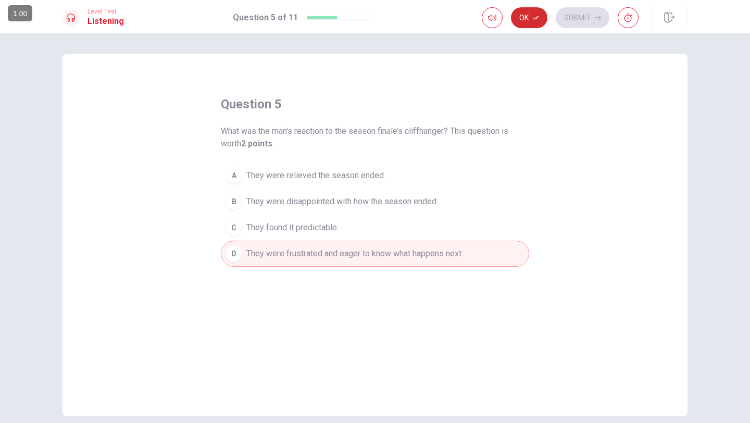
click at [526, 25] on button "Ok" at bounding box center [529, 17] width 36 height 21
click at [566, 22] on button "Submit" at bounding box center [582, 17] width 54 height 21
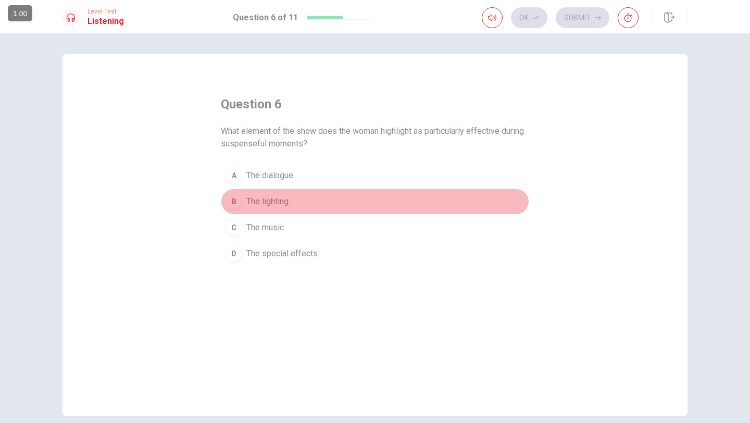
click at [268, 203] on span "The lighting." at bounding box center [268, 201] width 44 height 12
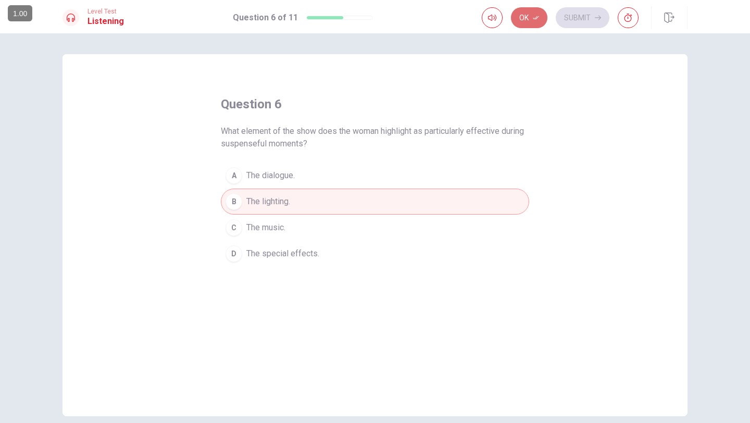
click at [531, 18] on button "Ok" at bounding box center [529, 17] width 36 height 21
click at [582, 15] on button "Submit" at bounding box center [582, 17] width 54 height 21
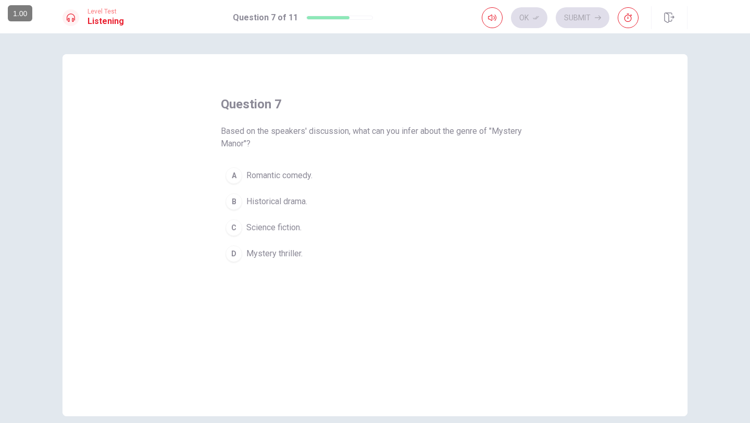
click at [288, 251] on span "Mystery thriller." at bounding box center [274, 253] width 56 height 12
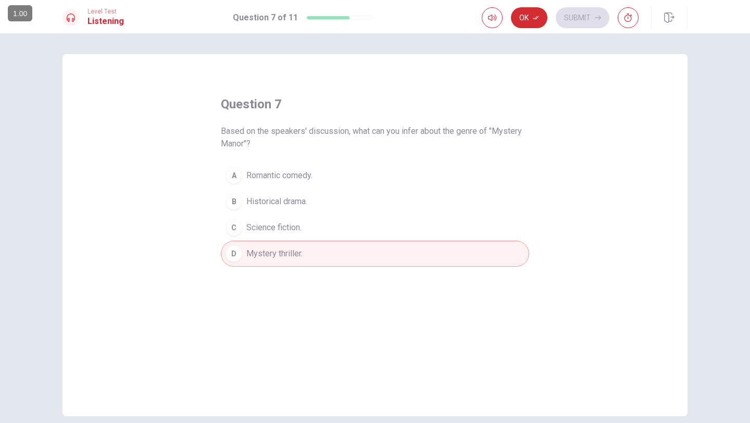
click at [534, 22] on button "Ok" at bounding box center [529, 17] width 36 height 21
click at [585, 15] on button "Submit" at bounding box center [582, 17] width 54 height 21
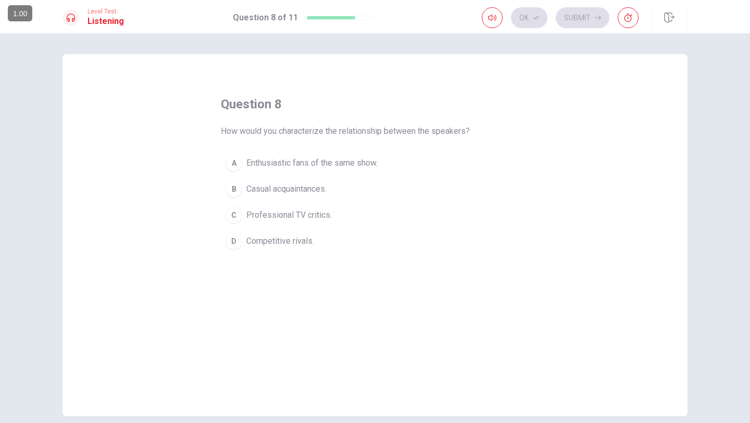
click at [276, 194] on span "Casual acquaintances." at bounding box center [286, 189] width 80 height 12
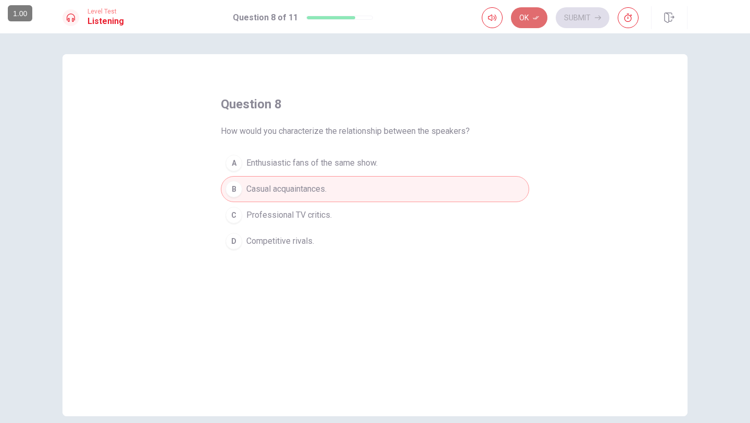
click at [527, 21] on button "Ok" at bounding box center [529, 17] width 36 height 21
click at [593, 21] on button "Submit" at bounding box center [582, 17] width 54 height 21
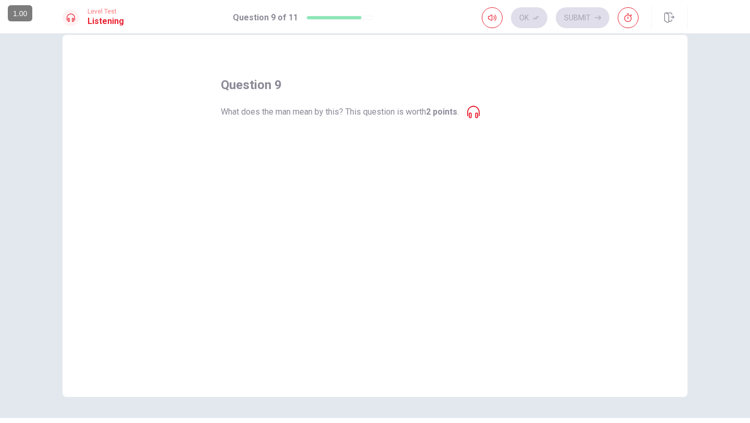
scroll to position [18, 0]
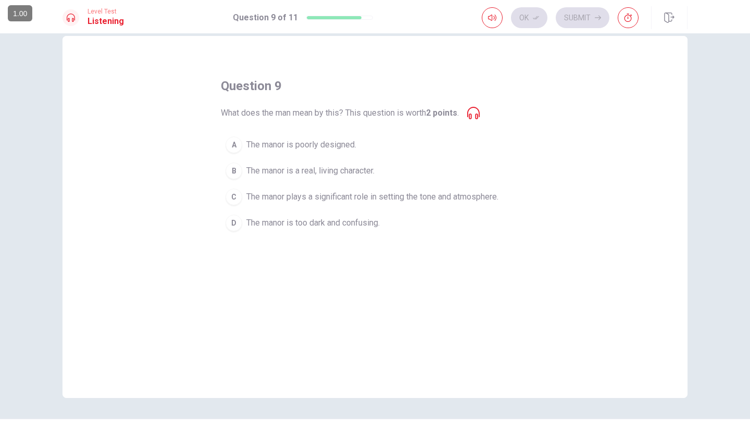
click at [359, 195] on span "The manor plays a significant role in setting the tone and atmosphere." at bounding box center [372, 197] width 252 height 12
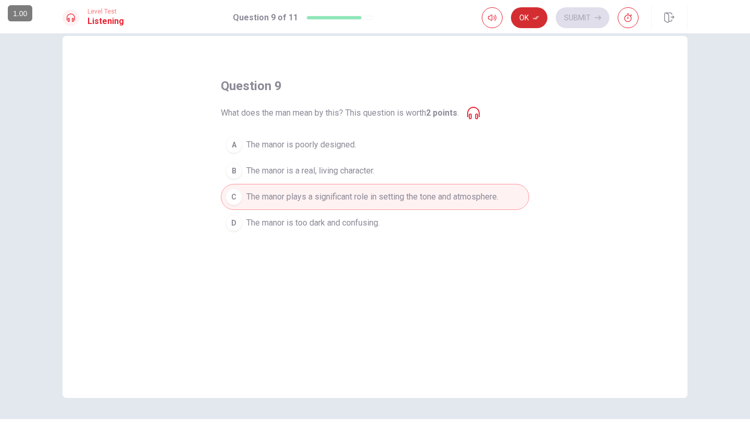
click at [534, 19] on icon "button" at bounding box center [536, 18] width 6 height 6
click at [585, 22] on button "Submit" at bounding box center [582, 17] width 54 height 21
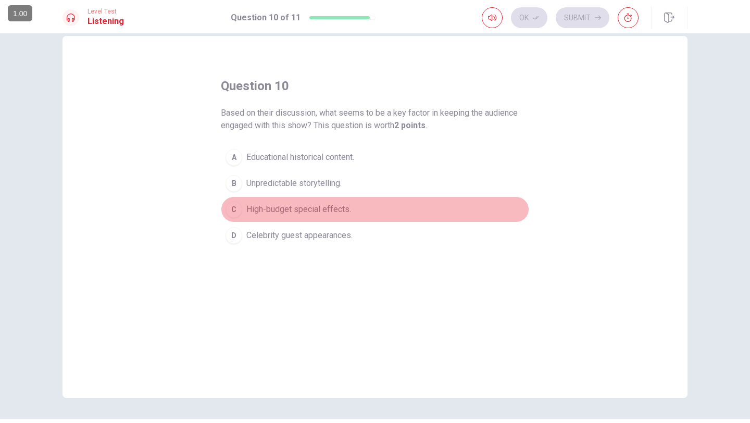
click at [318, 210] on span "High-budget special effects." at bounding box center [298, 209] width 105 height 12
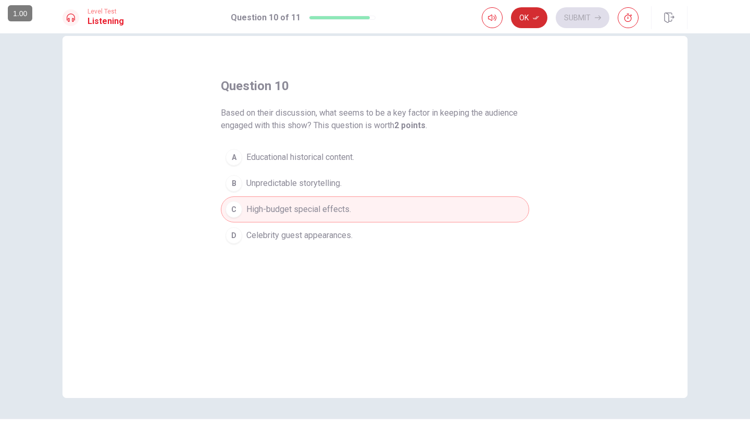
click at [524, 18] on button "Ok" at bounding box center [529, 17] width 36 height 21
click at [572, 15] on button "Submit" at bounding box center [582, 17] width 54 height 21
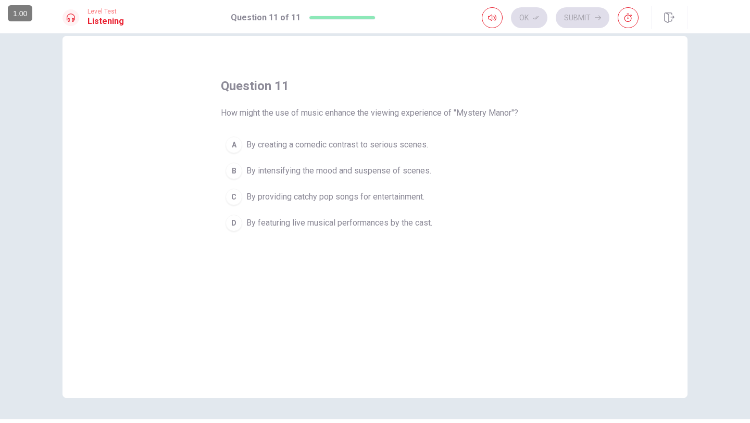
click at [396, 150] on span "By creating a comedic contrast to serious scenes." at bounding box center [337, 144] width 182 height 12
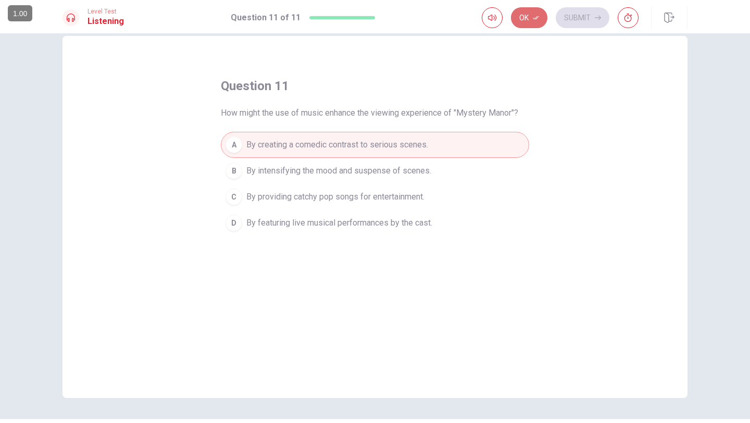
click at [523, 20] on button "Ok" at bounding box center [529, 17] width 36 height 21
click at [570, 23] on button "Submit" at bounding box center [582, 17] width 54 height 21
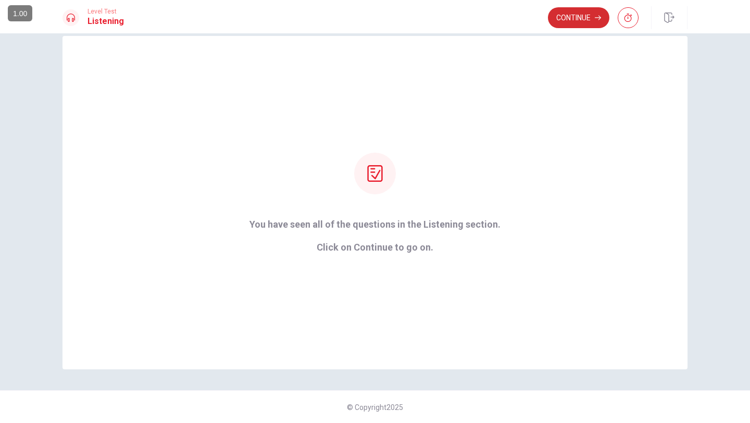
click at [553, 11] on button "Continue" at bounding box center [578, 17] width 61 height 21
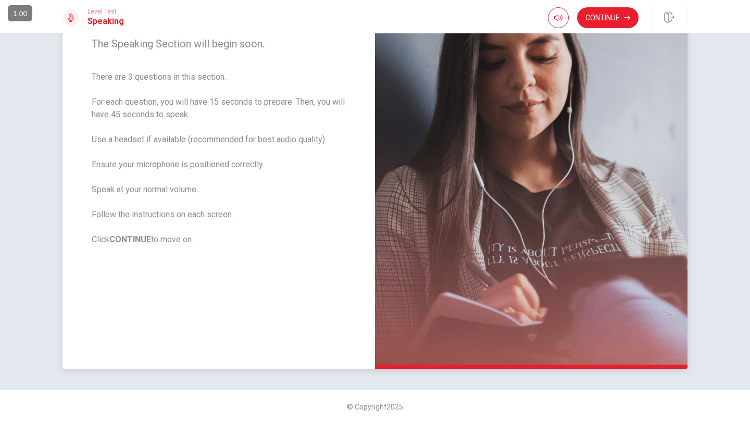
scroll to position [0, 0]
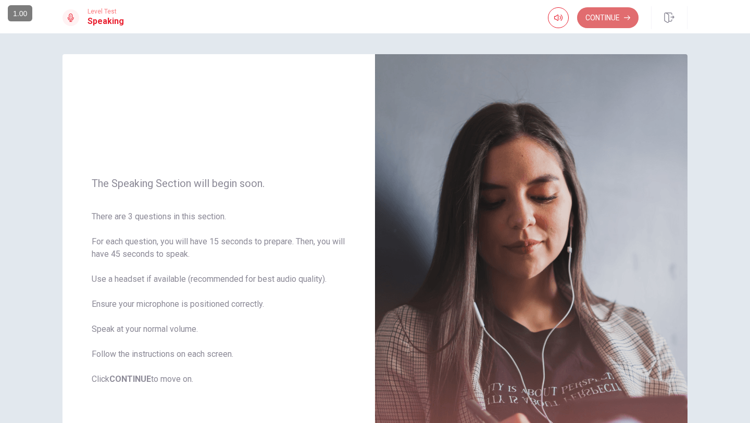
click at [593, 17] on button "Continue" at bounding box center [607, 17] width 61 height 21
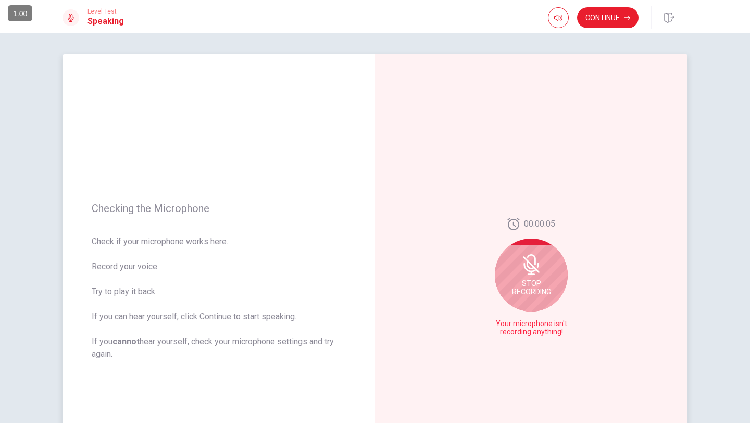
click at [539, 282] on span "Stop Recording" at bounding box center [531, 287] width 39 height 17
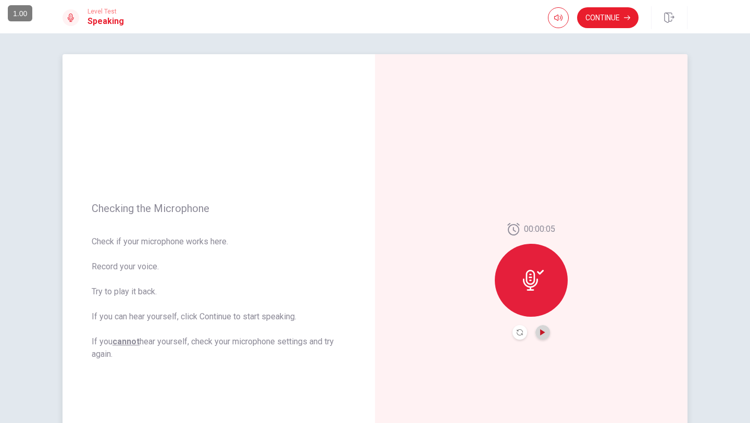
click at [544, 335] on icon "Play Audio" at bounding box center [542, 332] width 6 height 6
click at [610, 19] on button "Continue" at bounding box center [607, 17] width 61 height 21
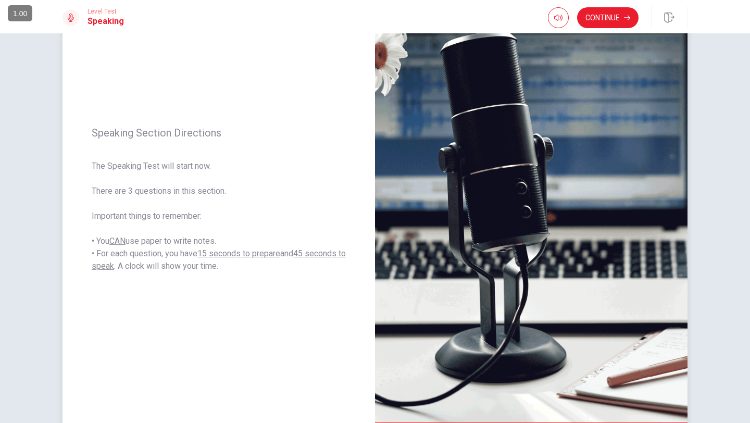
scroll to position [73, 0]
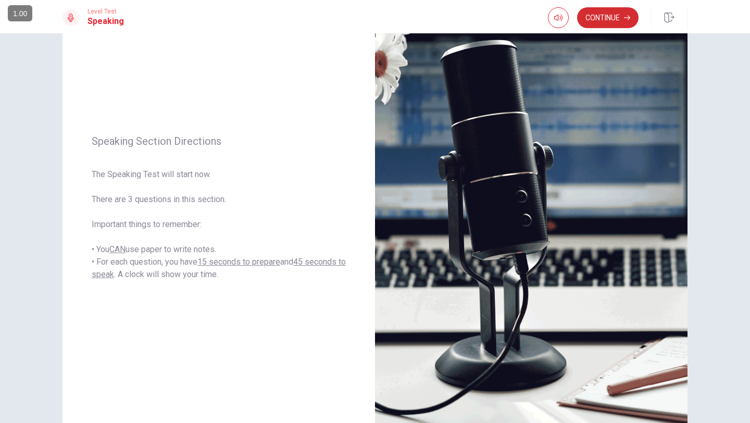
click at [614, 16] on button "Continue" at bounding box center [607, 17] width 61 height 21
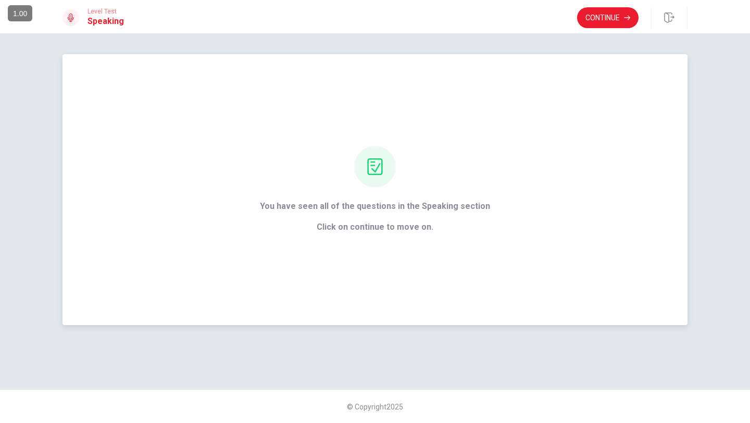
scroll to position [0, 0]
click at [609, 20] on button "Continue" at bounding box center [607, 17] width 61 height 21
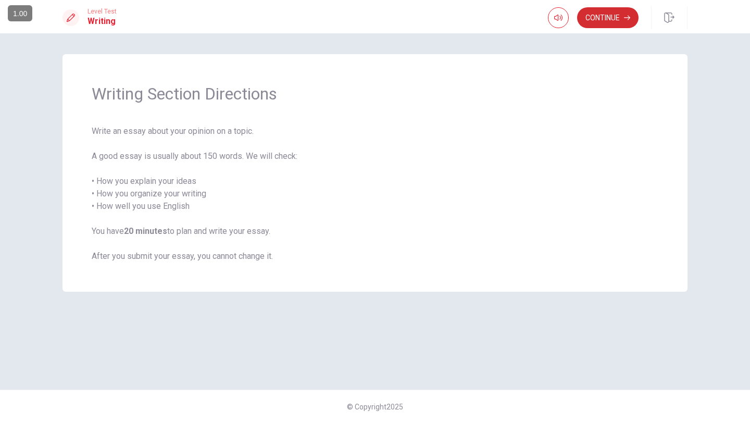
click at [610, 18] on button "Continue" at bounding box center [607, 17] width 61 height 21
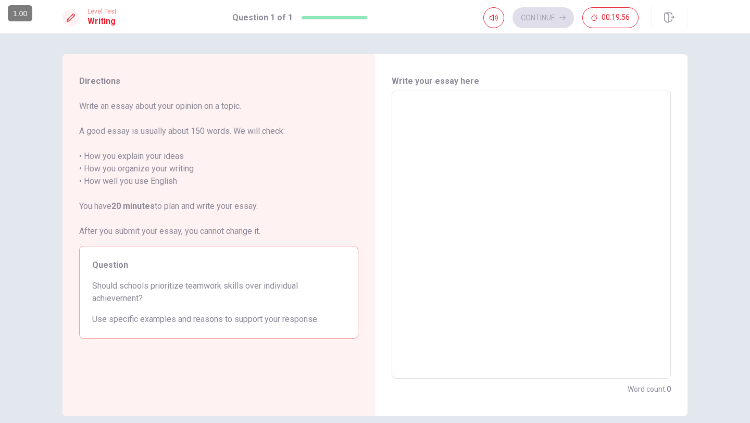
click at [484, 142] on textarea at bounding box center [531, 234] width 264 height 271
click at [512, 173] on textarea at bounding box center [531, 234] width 264 height 271
type textarea "I"
type textarea "x"
type textarea "I"
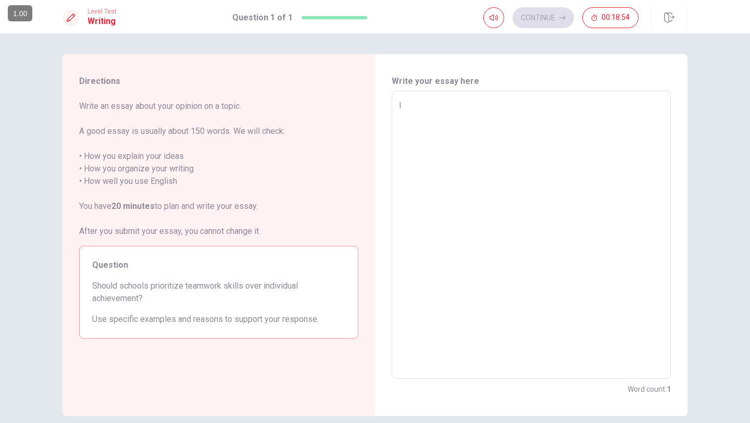
type textarea "x"
type textarea "I t"
type textarea "x"
type textarea "I th"
type textarea "x"
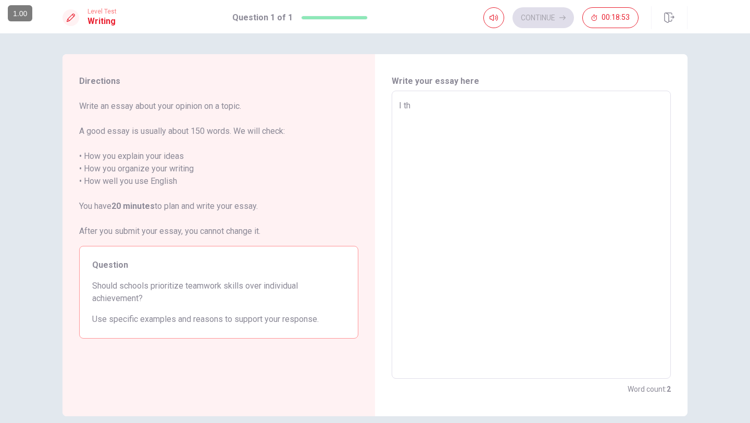
type textarea "I thi"
type textarea "x"
type textarea "I thin"
type textarea "x"
type textarea "I think"
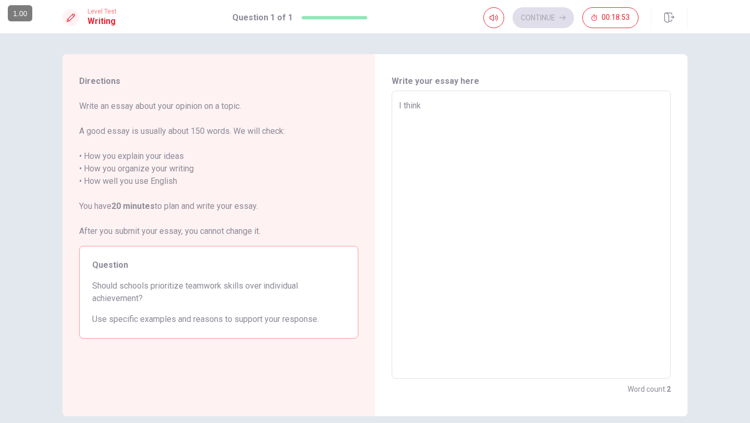
type textarea "x"
type textarea "I think"
type textarea "x"
type textarea "I think"
type textarea "x"
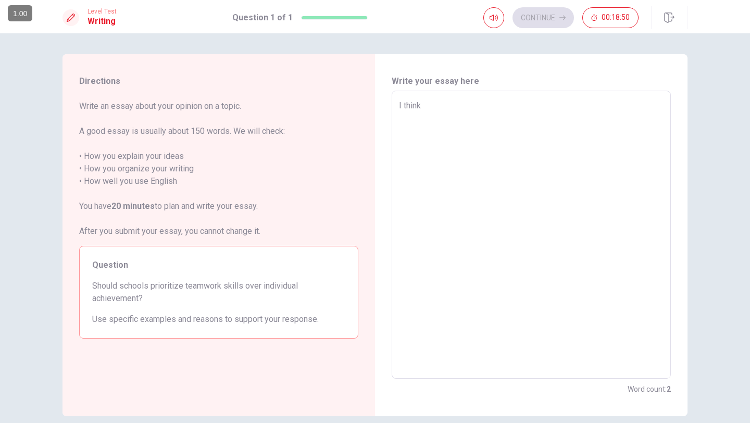
type textarea "I think,"
type textarea "x"
type textarea "I think,m"
type textarea "x"
type textarea "I think,mo"
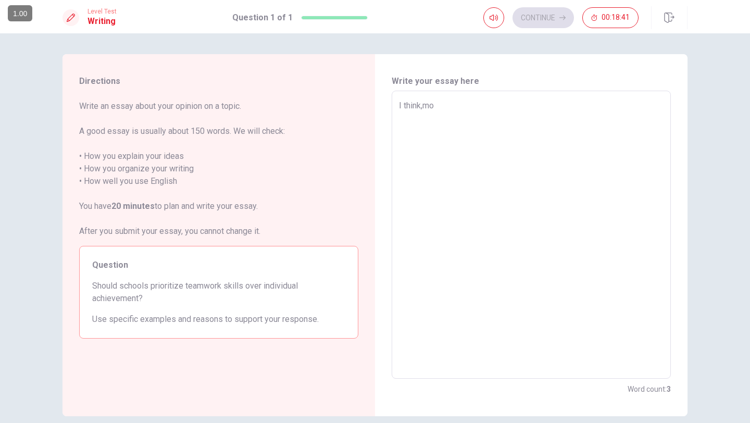
type textarea "x"
type textarea "I think,mos"
type textarea "x"
type textarea "I think,most"
type textarea "x"
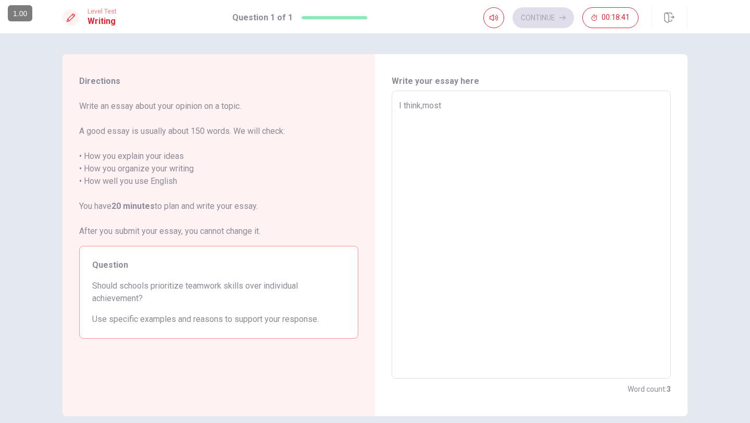
type textarea "I think,most"
type textarea "x"
type textarea "I think,most i"
type textarea "x"
type textarea "I think,most im"
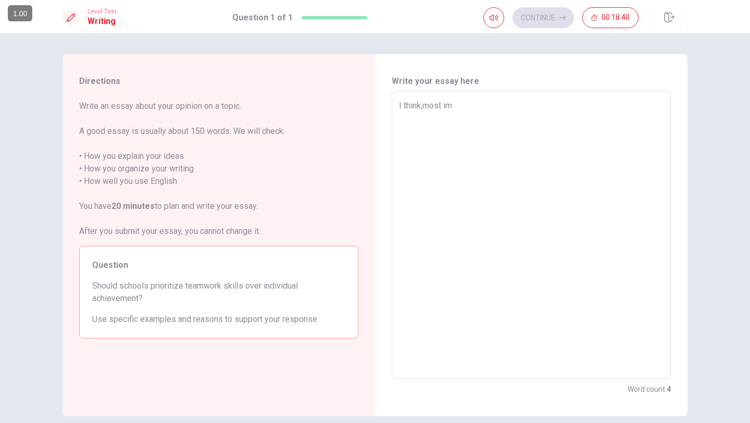
type textarea "x"
type textarea "I think,most imp"
type textarea "x"
type textarea "I think,most impo"
type textarea "x"
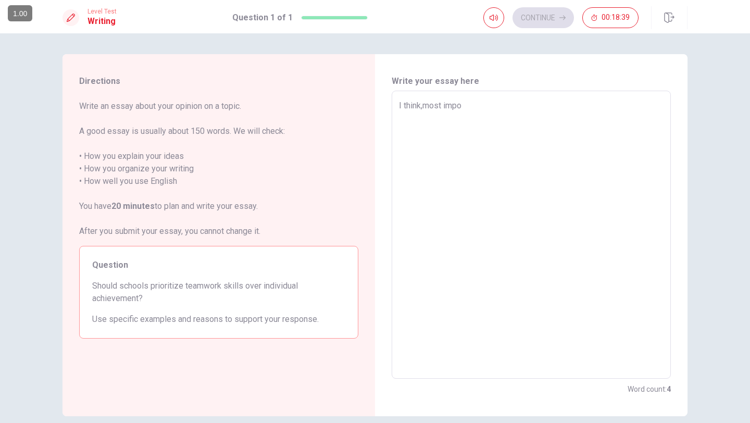
type textarea "I think,most impor"
type textarea "x"
type textarea "I think,most import"
type textarea "x"
type textarea "I think,most importa"
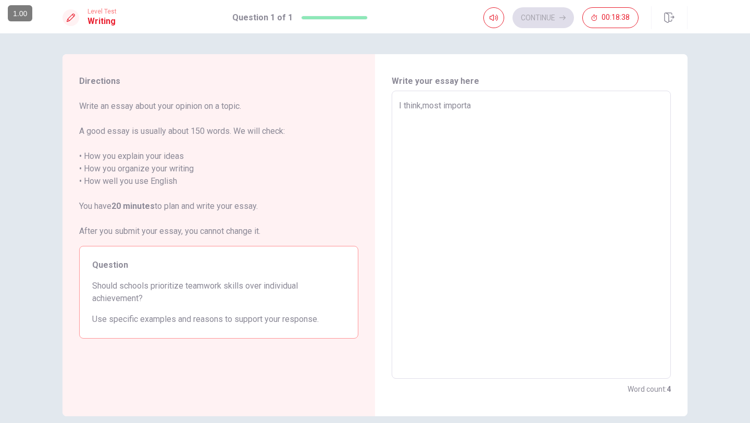
type textarea "x"
type textarea "I think,most importan"
type textarea "x"
type textarea "I think,most important"
type textarea "x"
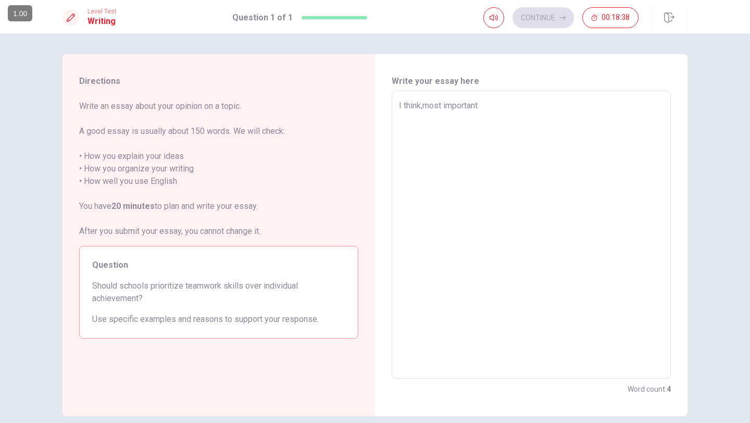
type textarea "I think,most important"
click at [424, 107] on textarea "I think,most important" at bounding box center [531, 234] width 264 height 271
click at [501, 110] on textarea "I think,most important" at bounding box center [531, 234] width 264 height 271
type textarea "x"
type textarea "I think,most important t"
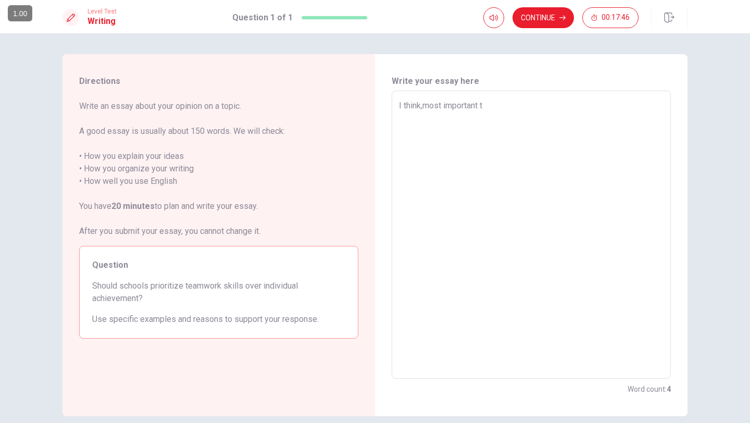
type textarea "x"
type textarea "I think,most important te"
type textarea "x"
type textarea "I think,most important tea"
type textarea "x"
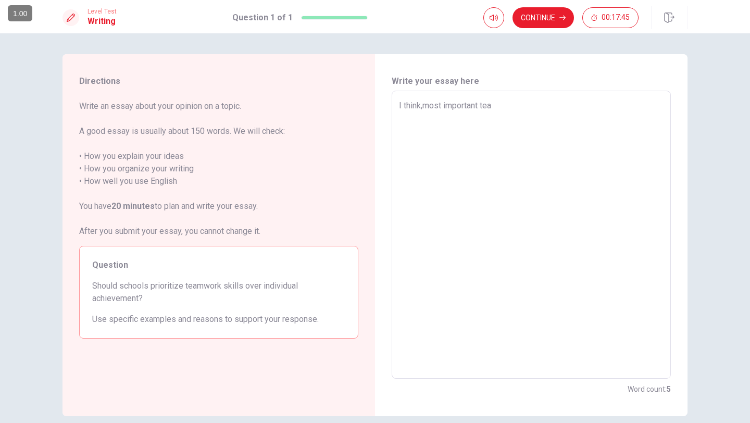
type textarea "I think,most important team"
type textarea "x"
type textarea "I think,most important teamw"
type textarea "x"
type textarea "I think,most important teamwo"
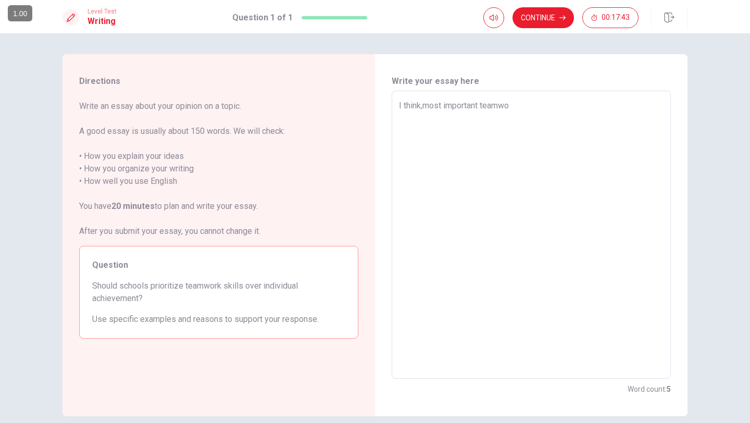
type textarea "x"
type textarea "I think,most important teamwor"
type textarea "x"
type textarea "I think,most important teamwork"
type textarea "x"
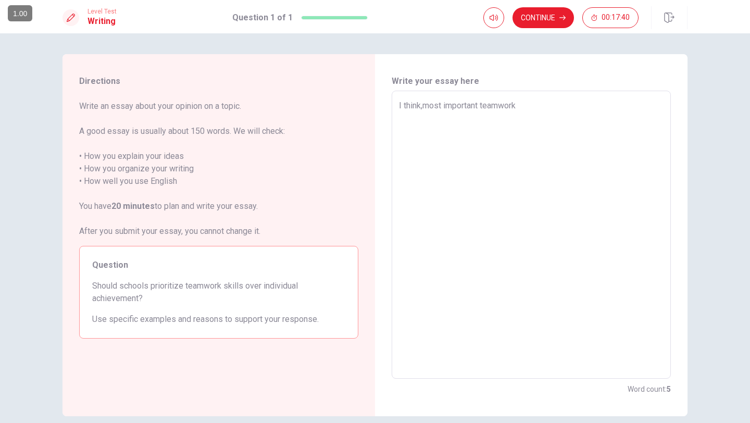
type textarea "I think,most important teamwork"
type textarea "x"
type textarea "I think,most important teamwork s"
type textarea "x"
type textarea "I think,most important teamwork sk"
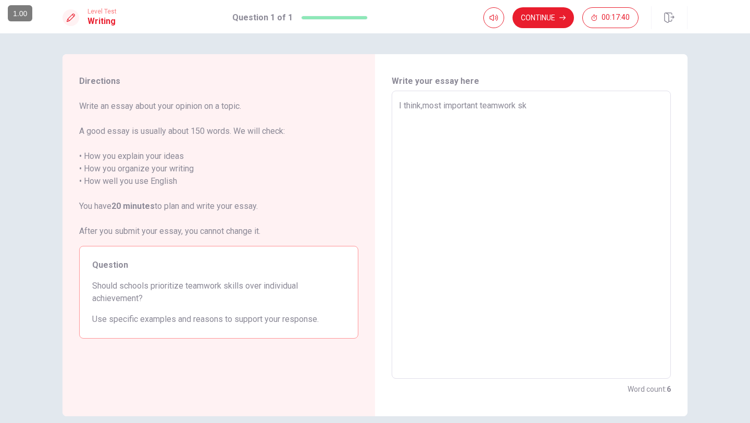
type textarea "x"
type textarea "I think,most important teamwork ski"
type textarea "x"
type textarea "I think,most important teamwork skil"
type textarea "x"
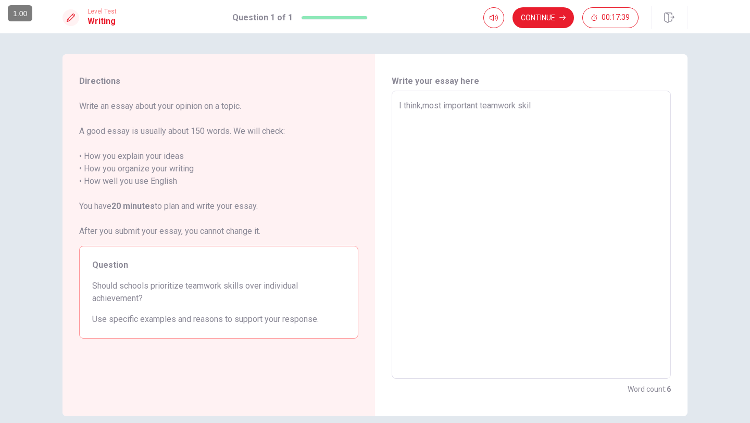
type textarea "I think,most important teamwork skill"
type textarea "x"
type textarea "I think,most important teamwork skills"
type textarea "x"
type textarea "I think,most important teamwork skills"
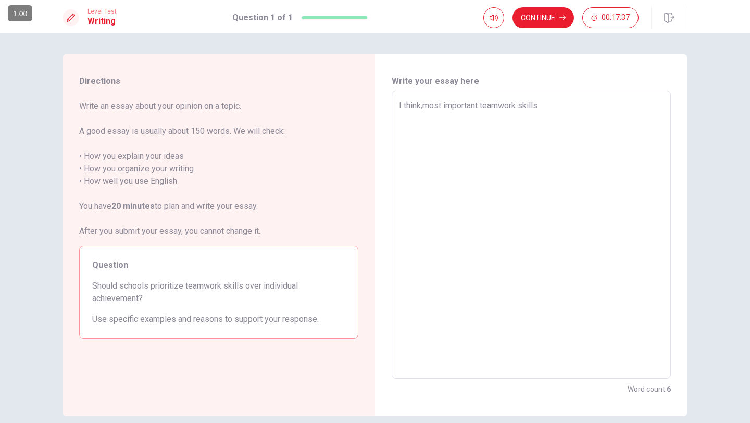
type textarea "x"
type textarea "I think,most important teamwork skills b"
type textarea "x"
type textarea "I think,most important teamwork skills be"
type textarea "x"
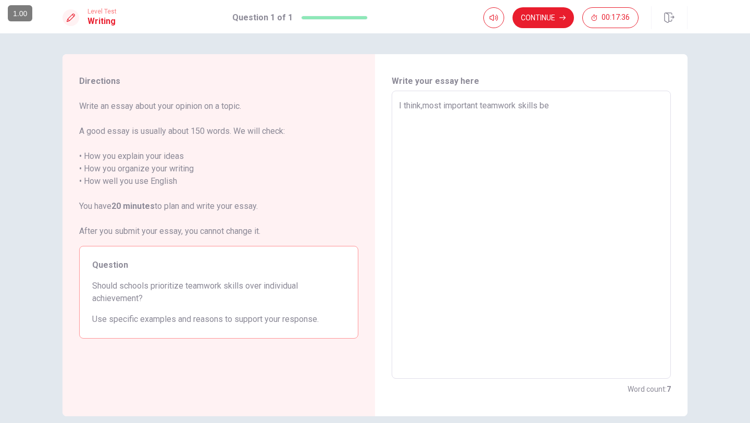
type textarea "I think,most important teamwork skills bec"
type textarea "x"
type textarea "I think,most important teamwork skills beca"
type textarea "x"
type textarea "I think,most important teamwork skills becau"
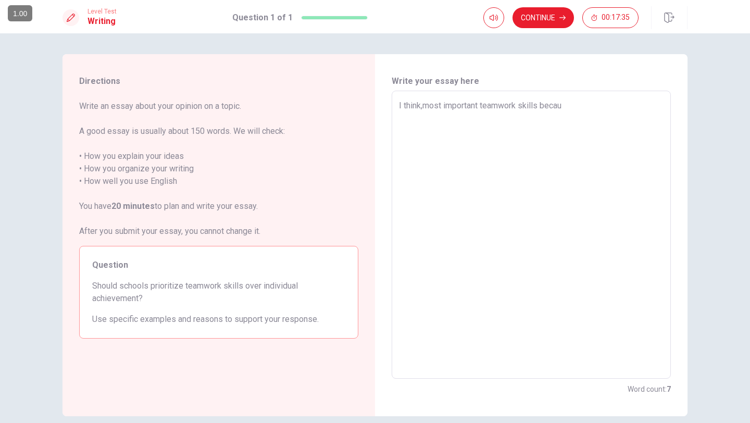
type textarea "x"
type textarea "I think,most important teamwork skills becaus"
type textarea "x"
type textarea "I think,most important teamwork skills because"
type textarea "x"
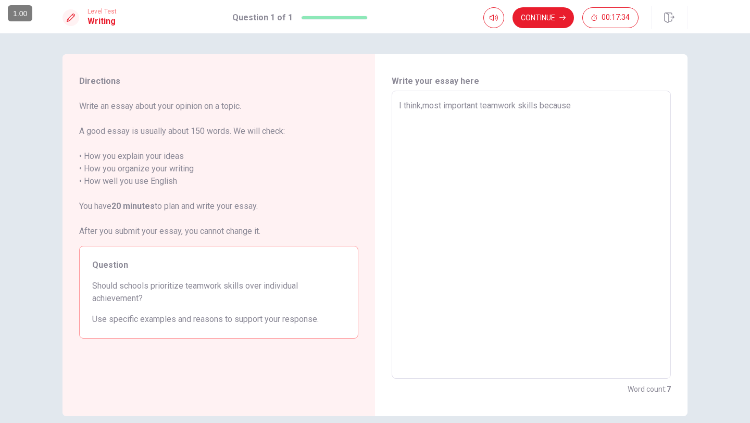
type textarea "I think,most important teamwork skills because"
click at [422, 105] on textarea "I think,most important teamwork skills because" at bounding box center [531, 234] width 264 height 271
type textarea "x"
type textarea "I thinkmost important teamwork skills because"
type textarea "x"
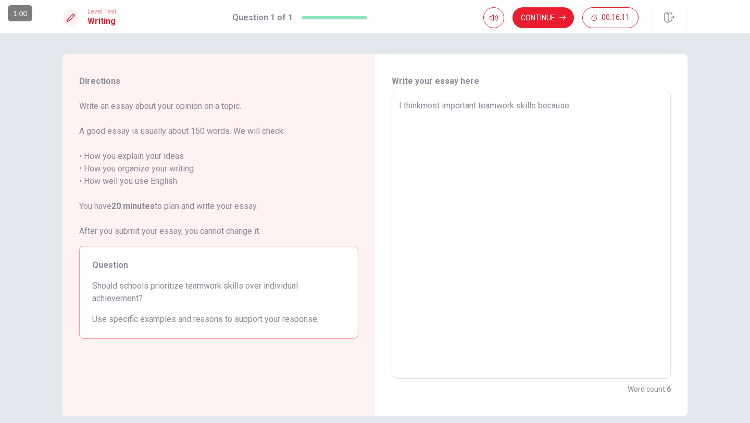
type textarea "I think most important teamwork skills because"
click at [609, 107] on textarea "I think most important teamwork skills because" at bounding box center [531, 234] width 264 height 271
type textarea "x"
type textarea "I think most important teamwork skills because s"
type textarea "x"
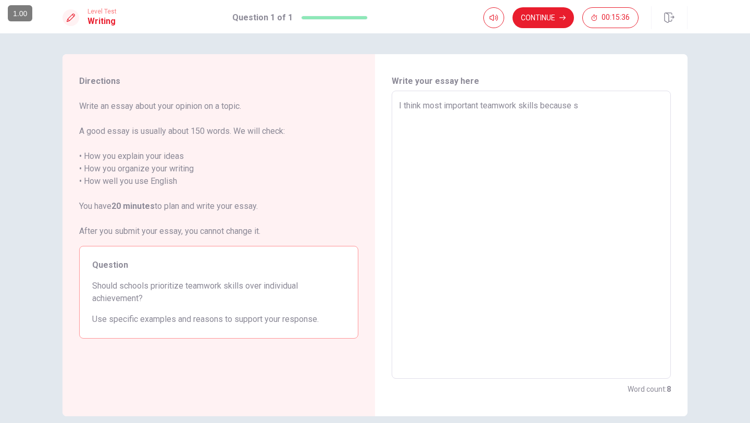
type textarea "I think most important teamwork skills because so"
type textarea "x"
type textarea "I think most important teamwork skills because soc"
type textarea "x"
type textarea "I think most important teamwork skills because soci"
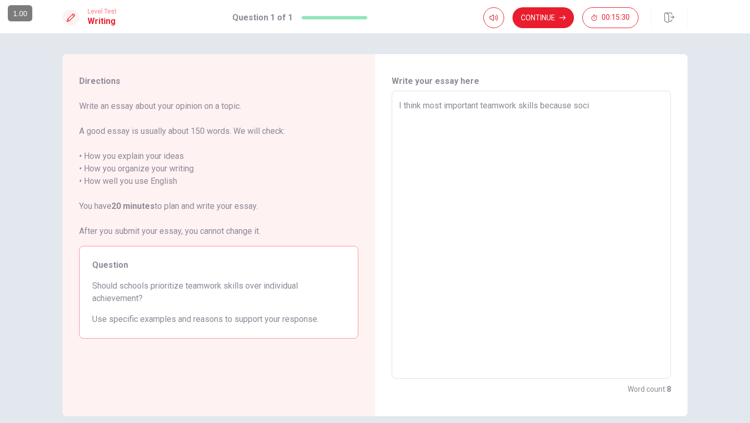
type textarea "x"
type textarea "I think most important teamwork skills because socie"
type textarea "x"
type textarea "I think most important teamwork skills because societ"
type textarea "x"
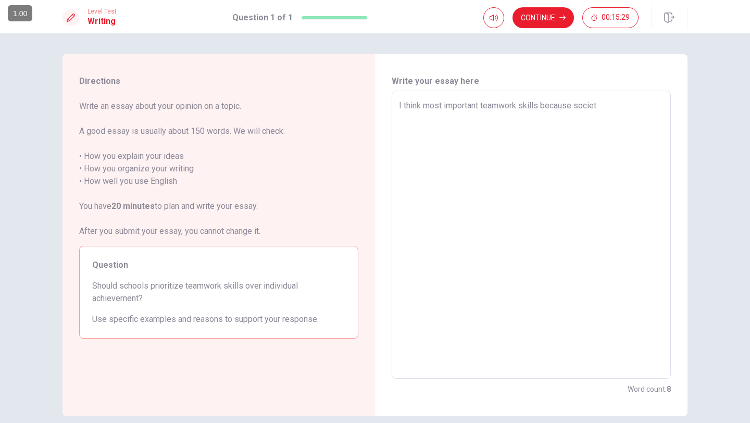
type textarea "I think most important teamwork skills because society"
type textarea "x"
type textarea "I think most important teamwork skills because society"
type textarea "x"
type textarea "I think most important teamwork skills because society w"
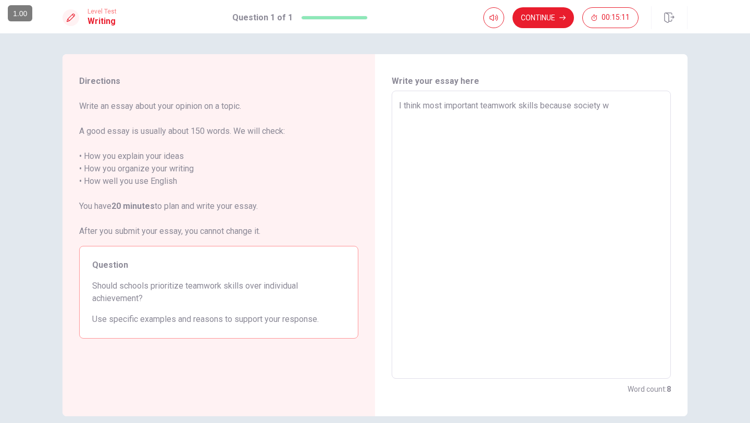
type textarea "x"
type textarea "I think most important teamwork skills because society wo"
type textarea "x"
type textarea "I think most important teamwork skills because society wor"
type textarea "x"
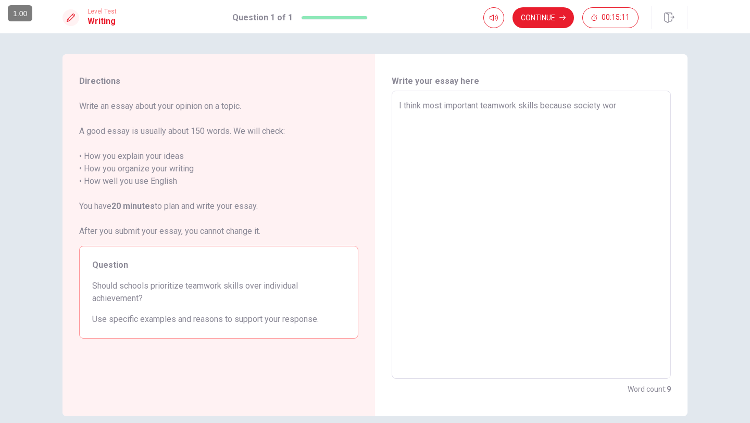
type textarea "I think most important teamwork skills because society work"
type textarea "x"
type textarea "I think most important teamwork skills because society works"
type textarea "x"
type textarea "I think most important teamwork skills because society works"
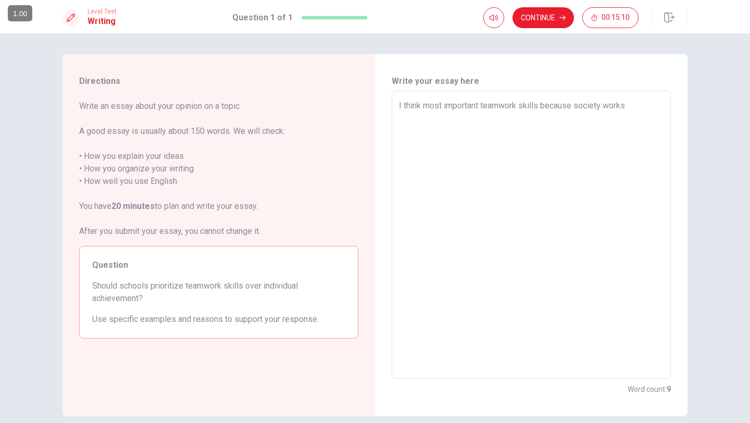
type textarea "x"
type textarea "I think most important teamwork skills because society works i"
type textarea "x"
type textarea "I think most important teamwork skills because society works in"
type textarea "x"
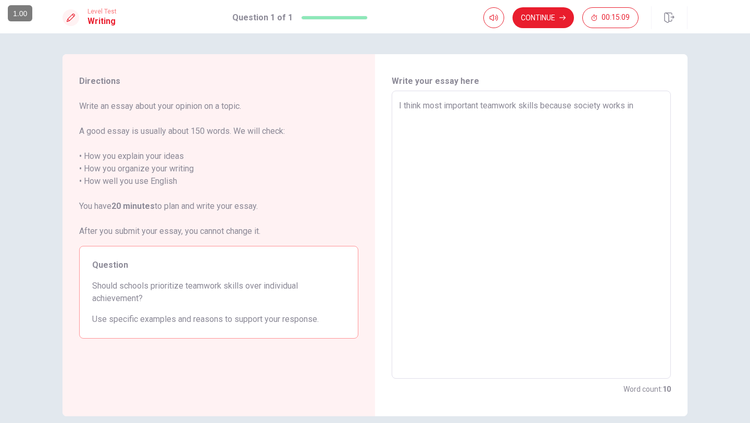
type textarea "I think most important teamwork skills because society works in"
type textarea "x"
type textarea "I think most important teamwork skills because society works in t"
type textarea "x"
type textarea "I think most important teamwork skills because society works in te"
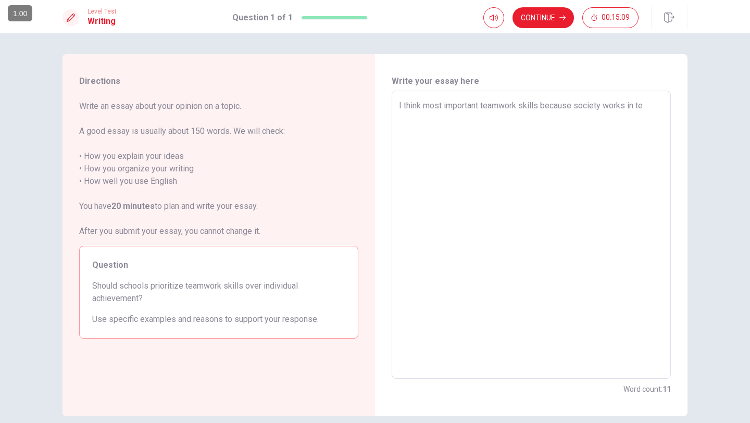
type textarea "x"
type textarea "I think most important teamwork skills because society works in tea"
type textarea "x"
type textarea "I think most important teamwork skills because society works in team"
type textarea "x"
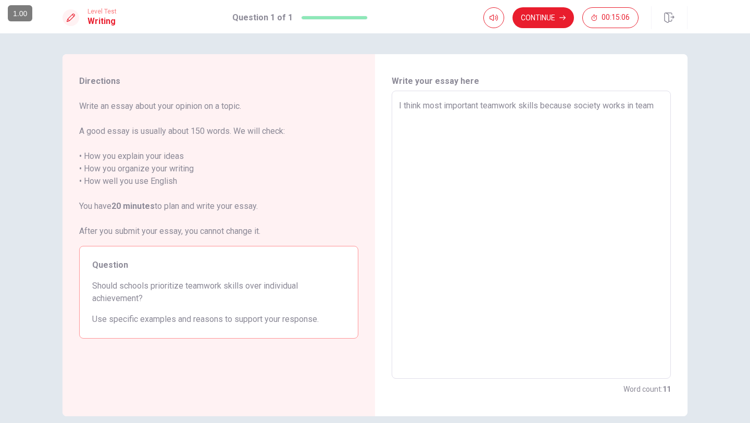
type textarea "I think most important teamwork skills because society works in team"
type textarea "x"
type textarea "I think most important teamwork skills because society works in team"
click at [610, 127] on textarea "I think most important teamwork skills because society works in team" at bounding box center [531, 234] width 264 height 271
type textarea "x"
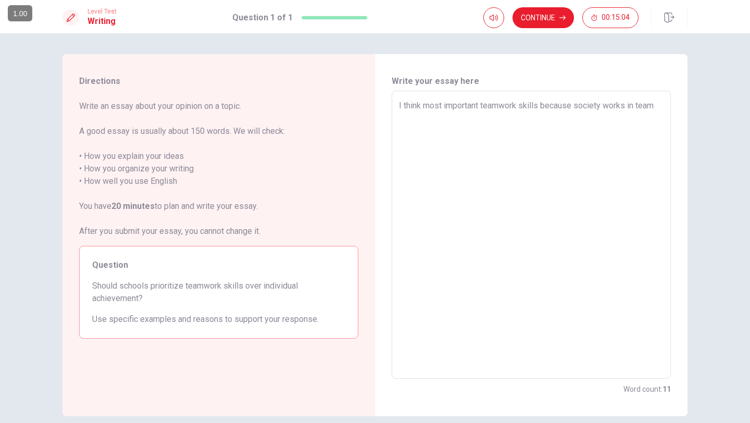
type textarea "I think most important teamwork skills because society works in team n"
type textarea "x"
type textarea "I think most important teamwork skills because society works in team no"
type textarea "x"
type textarea "I think most important teamwork skills because society works in team nob"
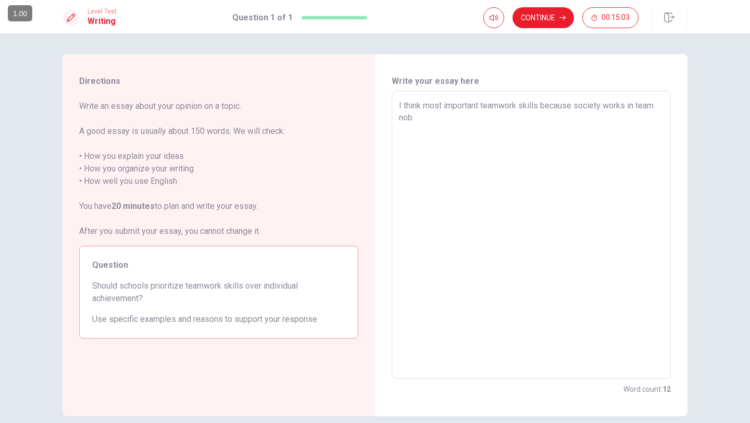
type textarea "x"
type textarea "I think most important teamwork skills because society works in team nobo"
type textarea "x"
type textarea "I think most important teamwork skills because society works in team [GEOGRAPHI…"
type textarea "x"
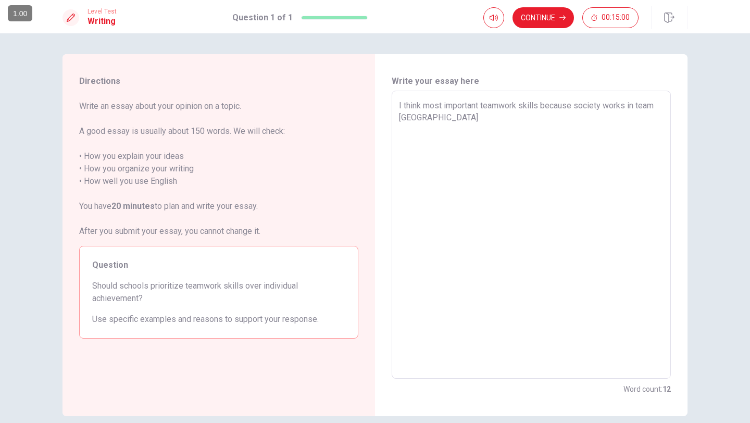
type textarea "I think most important teamwork skills because society works in team nobody"
type textarea "x"
type textarea "I think most important teamwork skills because society works in team nobody"
type textarea "x"
type textarea "I think most important teamwork skills because society works in team nobody l"
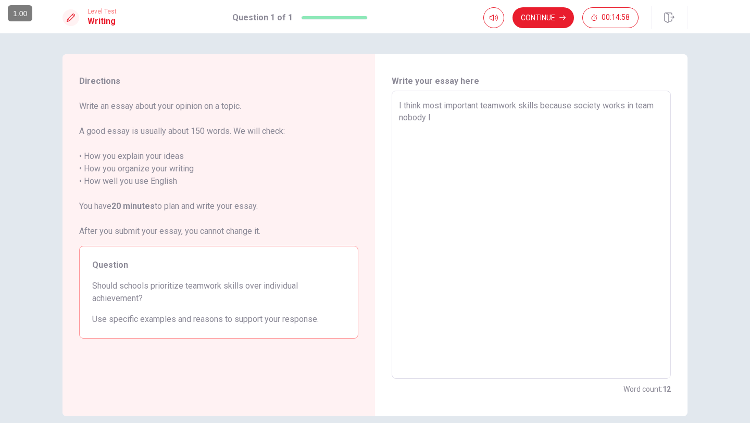
type textarea "x"
type textarea "I think most important teamwork skills because society works in team nobody li"
type textarea "x"
type textarea "I think most important teamwork skills because society works in team nobody liv"
type textarea "x"
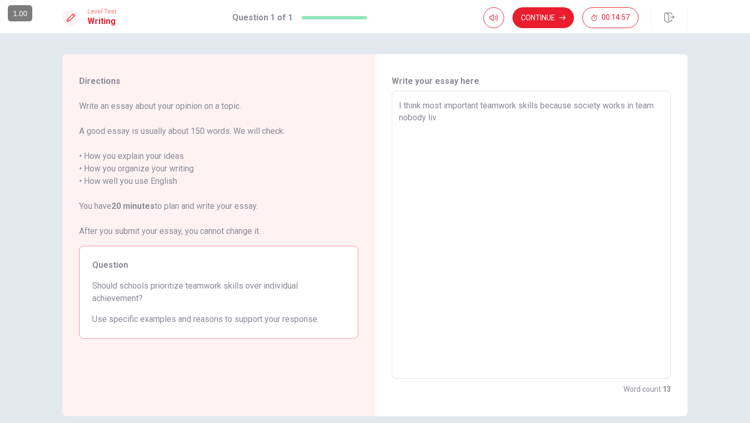
type textarea "I think most important teamwork skills because society works in team nobody live"
type textarea "x"
type textarea "I think most important teamwork skills because society works in team nobody liv"
type textarea "x"
type textarea "I think most important teamwork skills because society works in team nobody li"
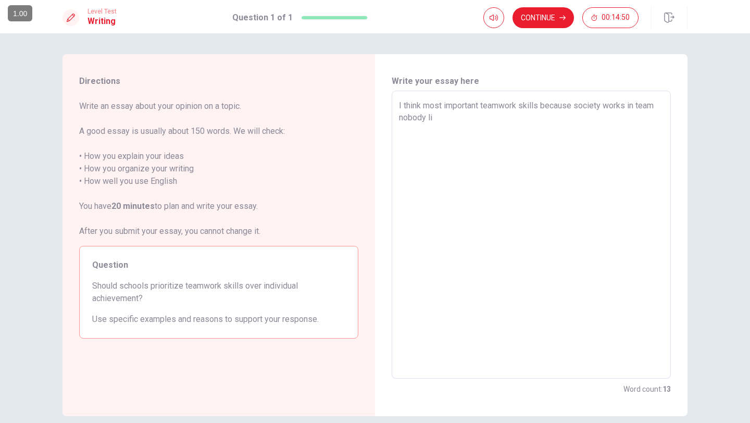
type textarea "x"
type textarea "I think most important teamwork skills because society works in team nobody l"
type textarea "x"
type textarea "I think most important teamwork skills because society works in team nobody"
type textarea "x"
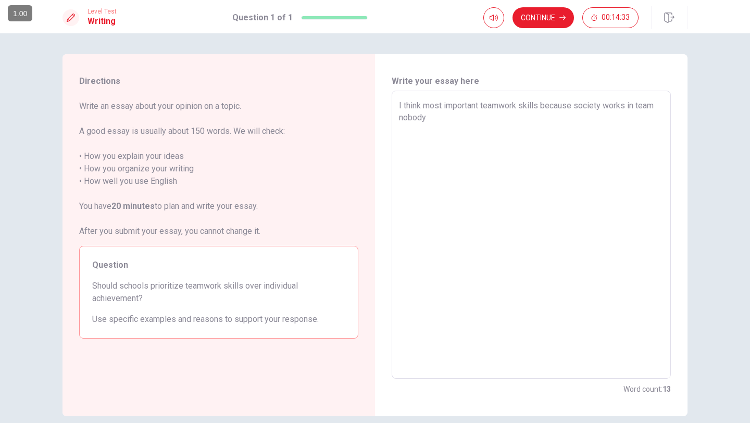
type textarea "I think most important teamwork skills because society works in team nobody c"
type textarea "x"
type textarea "I think most important teamwork skills because society works in team nobody ca"
type textarea "x"
type textarea "I think most important teamwork skills because society works in team nobody can"
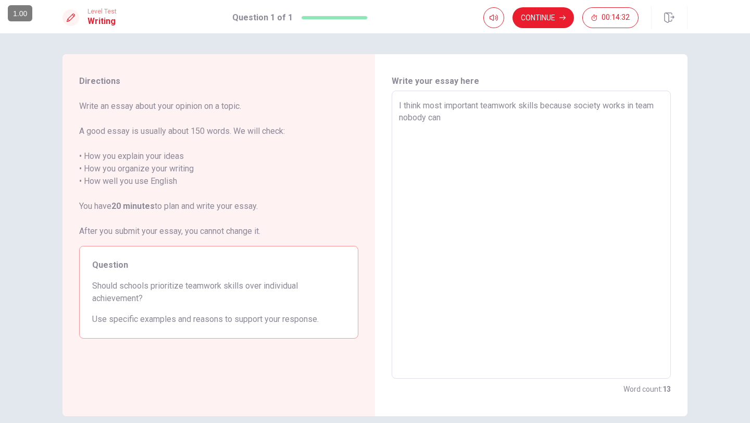
type textarea "x"
type textarea "I think most important teamwork skills because society works in team nobody can7"
type textarea "x"
type textarea "I think most important teamwork skills because society works in team nobody can…"
type textarea "x"
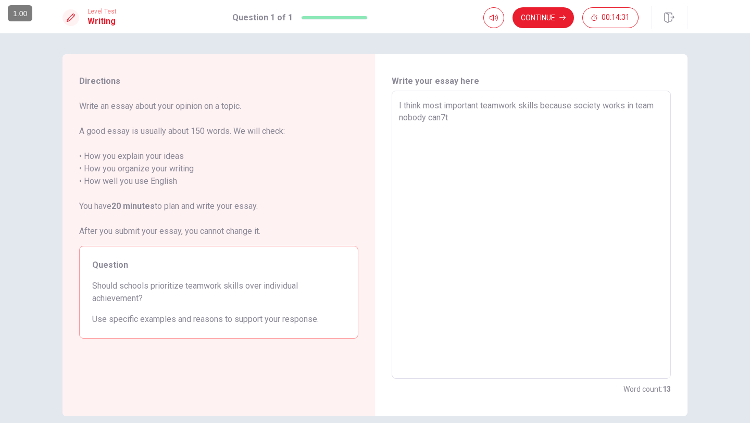
type textarea "I think most important teamwork skills because society works in team nobody can…"
type textarea "x"
type textarea "I think most important teamwork skills because society works in team nobody can…"
type textarea "x"
type textarea "I think most important teamwork skills because society works in team nobody can7"
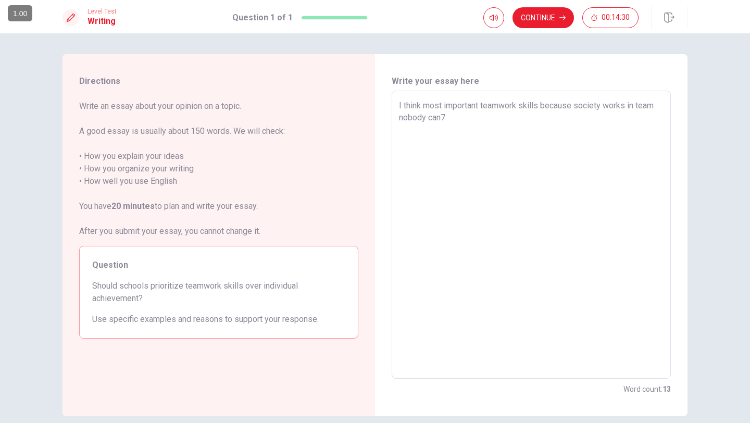
type textarea "x"
type textarea "I think most important teamwork skills because society works in team nobody can"
type textarea "x"
type textarea "I think most important teamwork skills because society works in team nobody can'"
type textarea "x"
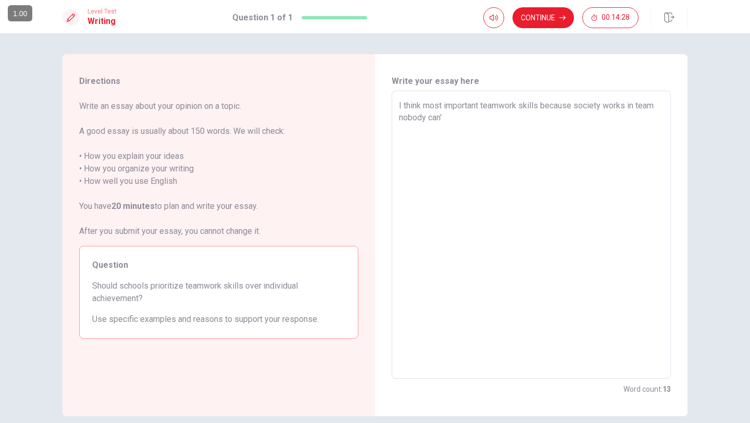
type textarea "I think most important teamwork skills because society works in team nobody can…"
type textarea "x"
click at [541, 135] on textarea "I think most important teamwork skills because society works in team nobody can…" at bounding box center [531, 234] width 264 height 271
click at [460, 116] on textarea "I think most important teamwork skills because society works in team nobody can…" at bounding box center [531, 234] width 264 height 271
click at [517, 127] on textarea "I think most important teamwork skills because society works in team nobody can…" at bounding box center [531, 234] width 264 height 271
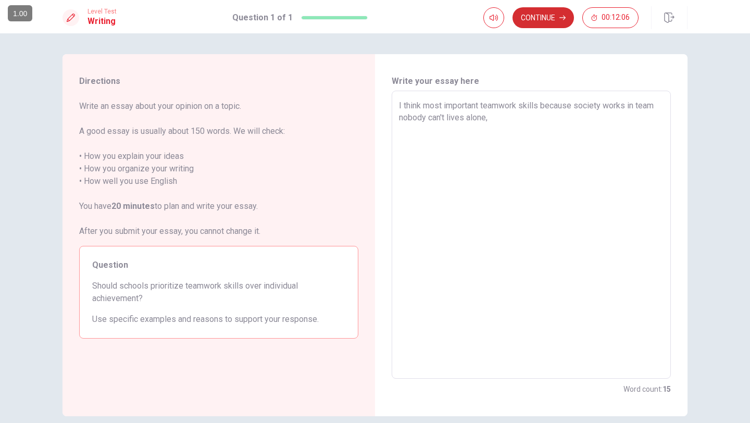
click at [547, 20] on button "Continue" at bounding box center [542, 17] width 61 height 21
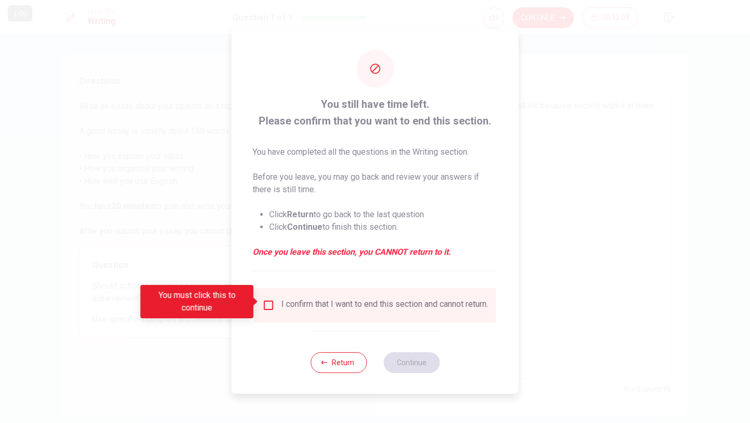
click at [260, 301] on div "You must click this to continue" at bounding box center [201, 301] width 120 height 33
click at [272, 306] on input "You must click this to continue" at bounding box center [268, 305] width 12 height 12
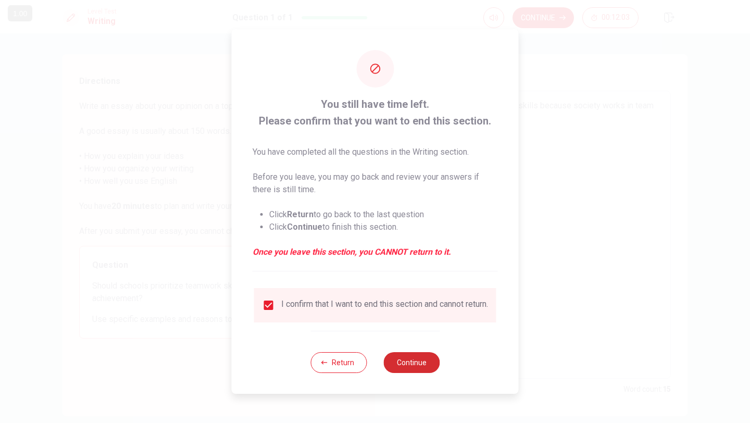
click at [401, 362] on button "Continue" at bounding box center [411, 362] width 56 height 21
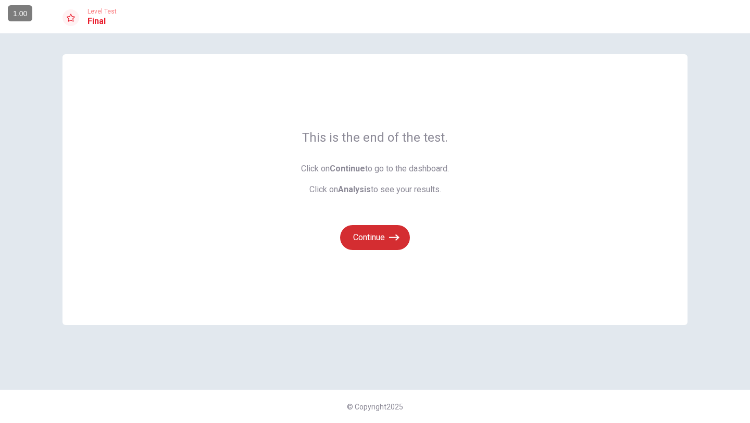
click at [384, 239] on button "Continue" at bounding box center [375, 237] width 70 height 25
